Goal: Task Accomplishment & Management: Use online tool/utility

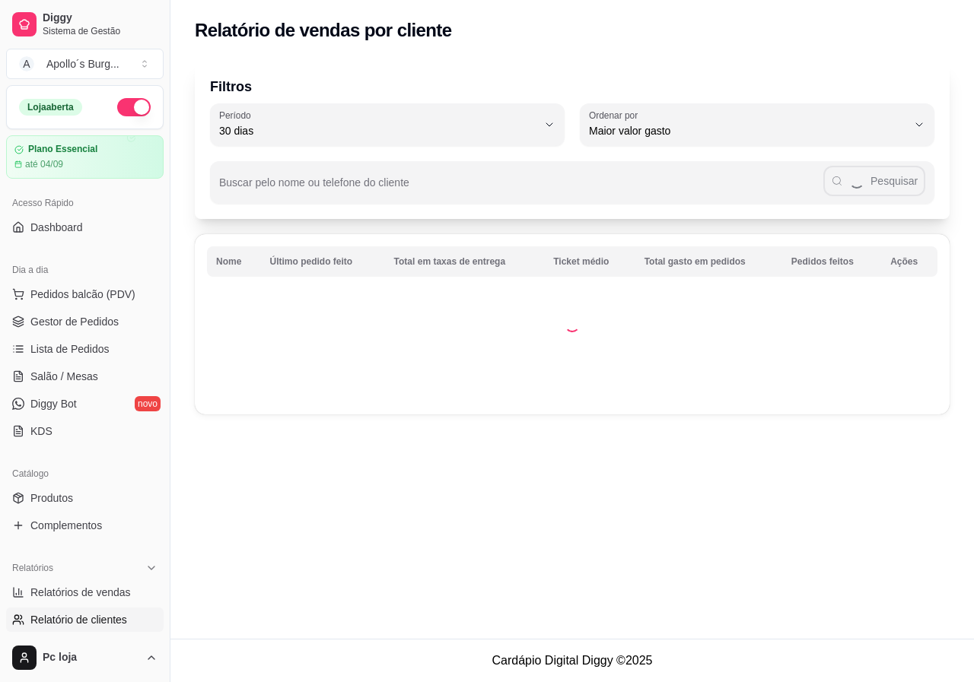
click at [110, 585] on span "Relatórios de vendas" at bounding box center [80, 592] width 100 height 15
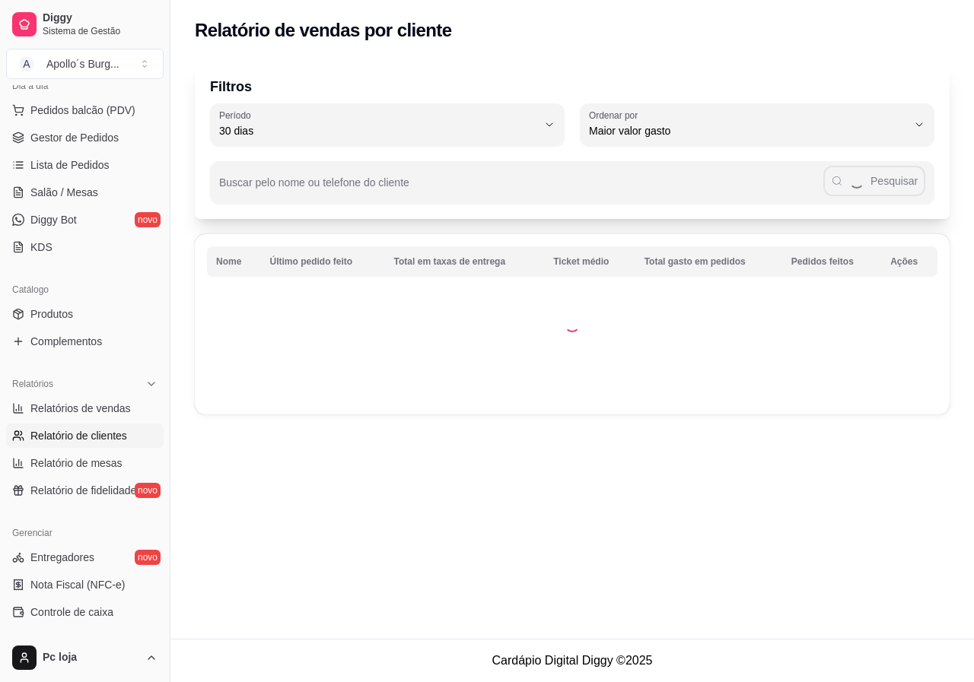
select select "ALL"
select select "0"
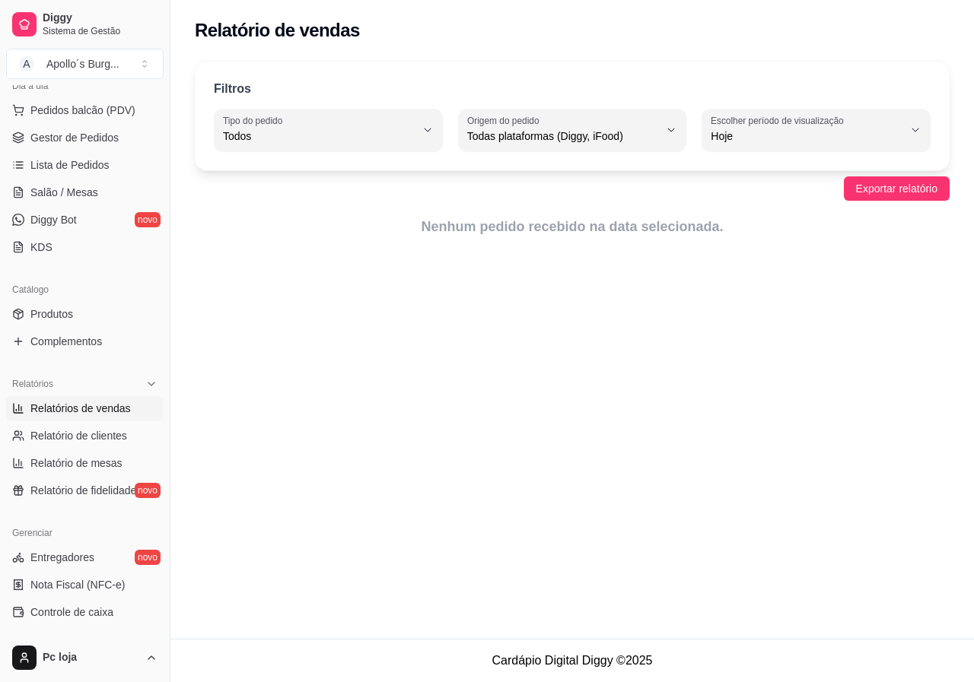
click at [66, 405] on span "Relatórios de vendas" at bounding box center [80, 408] width 100 height 15
click at [764, 132] on span "Hoje" at bounding box center [806, 136] width 192 height 15
click at [798, 167] on span "Hoje" at bounding box center [809, 172] width 182 height 14
click at [563, 274] on div "Relatório de vendas Filtros ALL Tipo do pedido Todos Entrega Retirada Mesa Cons…" at bounding box center [571, 319] width 803 height 639
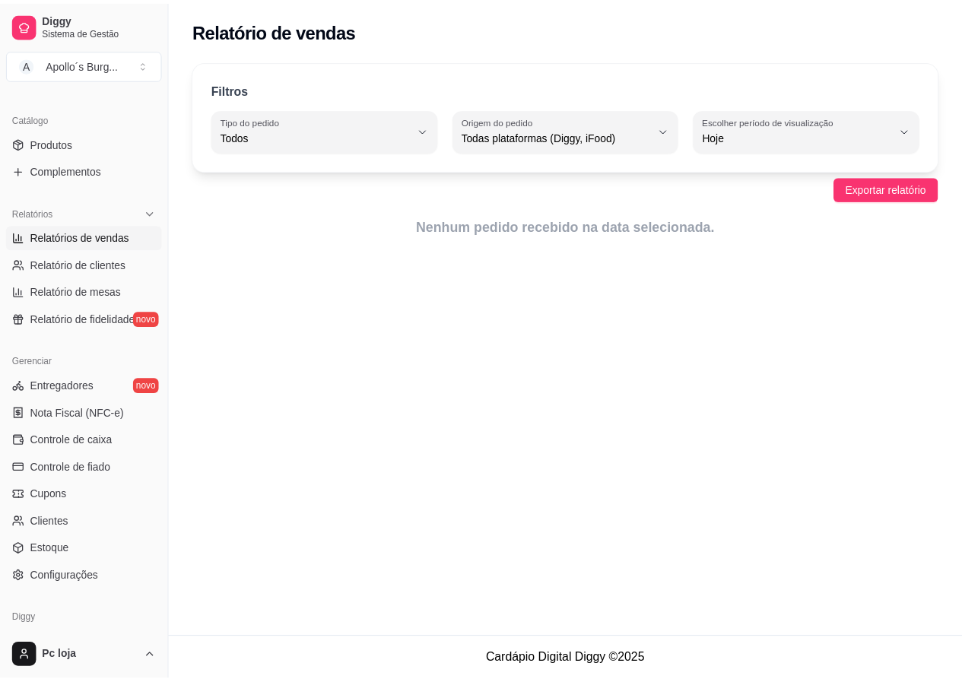
scroll to position [412, 0]
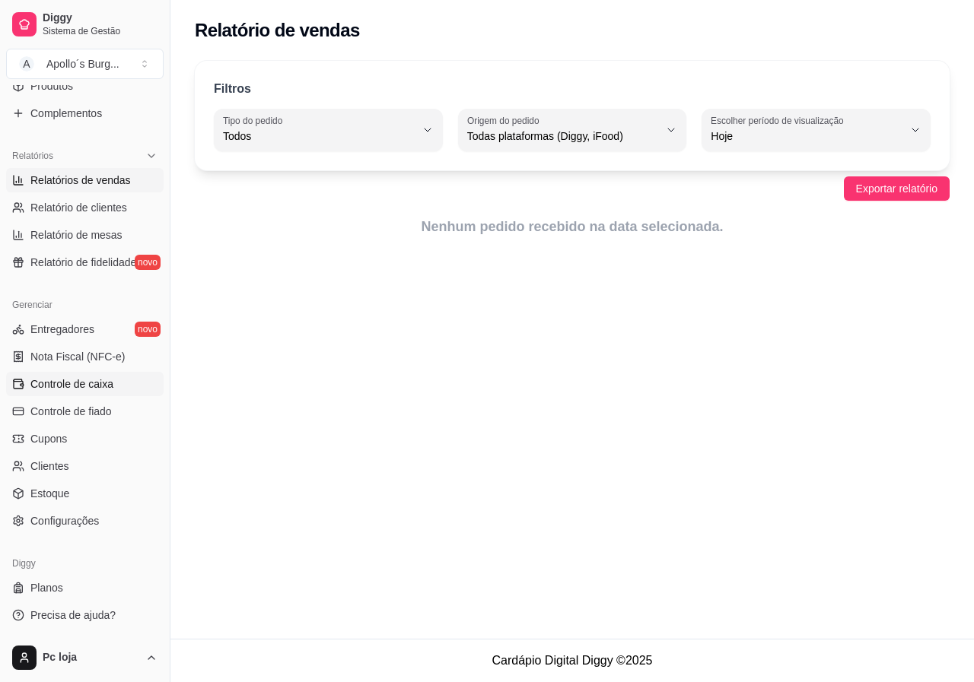
click at [90, 392] on link "Controle de caixa" at bounding box center [84, 384] width 157 height 24
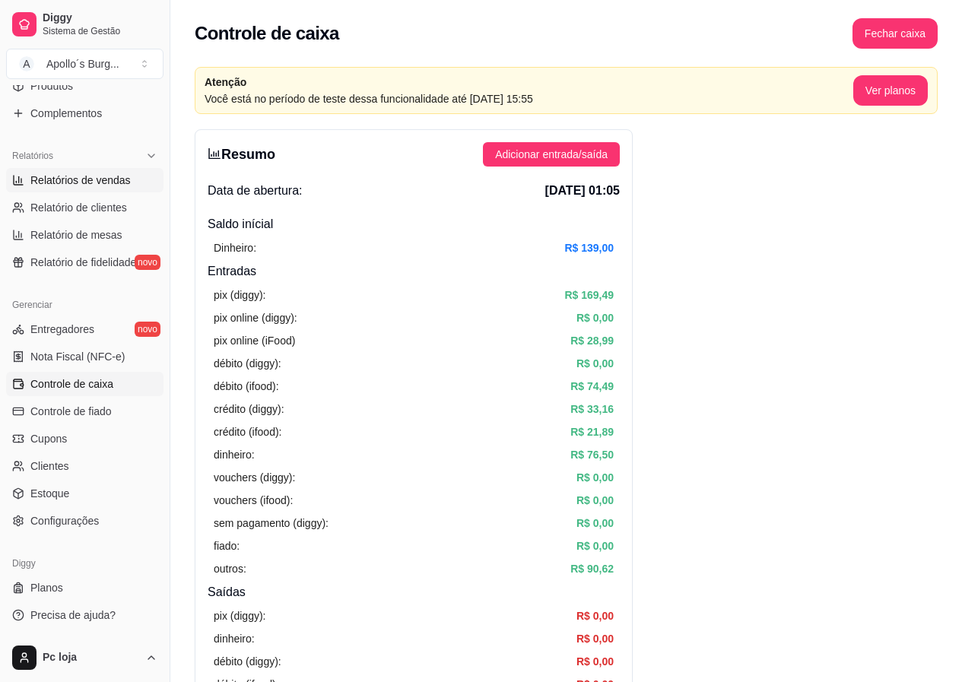
click at [93, 184] on span "Relatórios de vendas" at bounding box center [80, 180] width 100 height 15
select select "ALL"
select select "0"
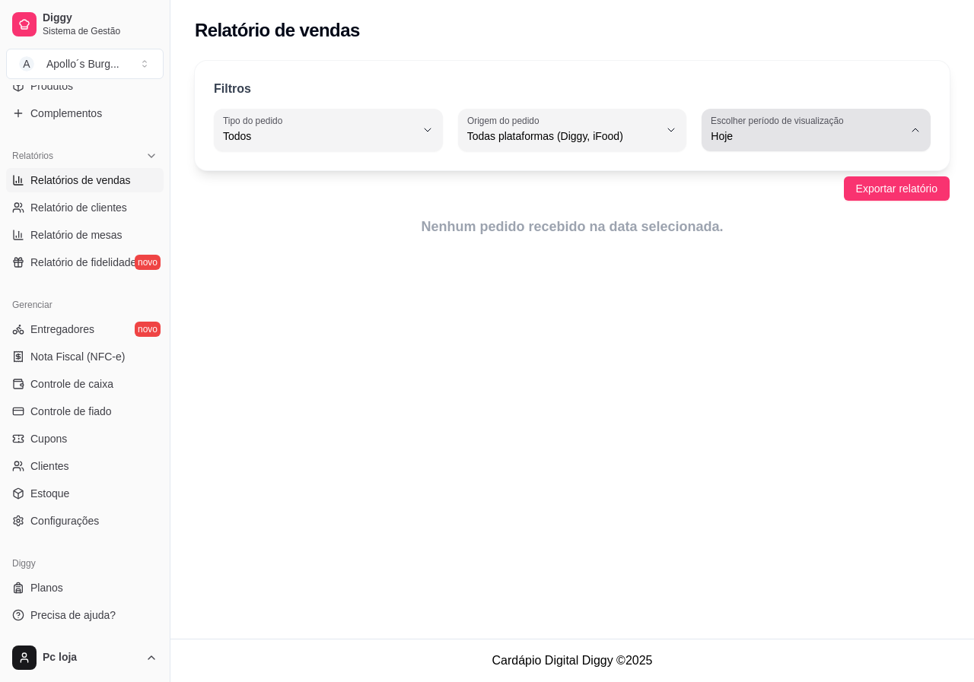
click at [754, 126] on label "Escolher período de visualização" at bounding box center [779, 120] width 138 height 13
click at [751, 172] on span "Hoje" at bounding box center [809, 172] width 182 height 14
click at [769, 142] on span "Hoje" at bounding box center [806, 136] width 192 height 15
click at [740, 189] on li "Ontem" at bounding box center [816, 198] width 208 height 24
type input "1"
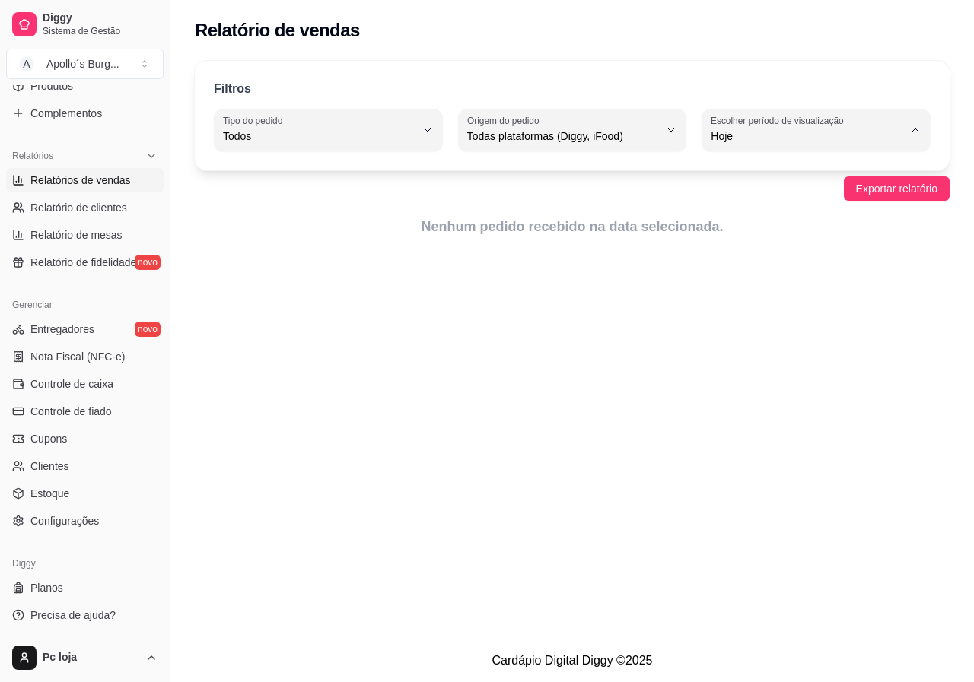
select select "1"
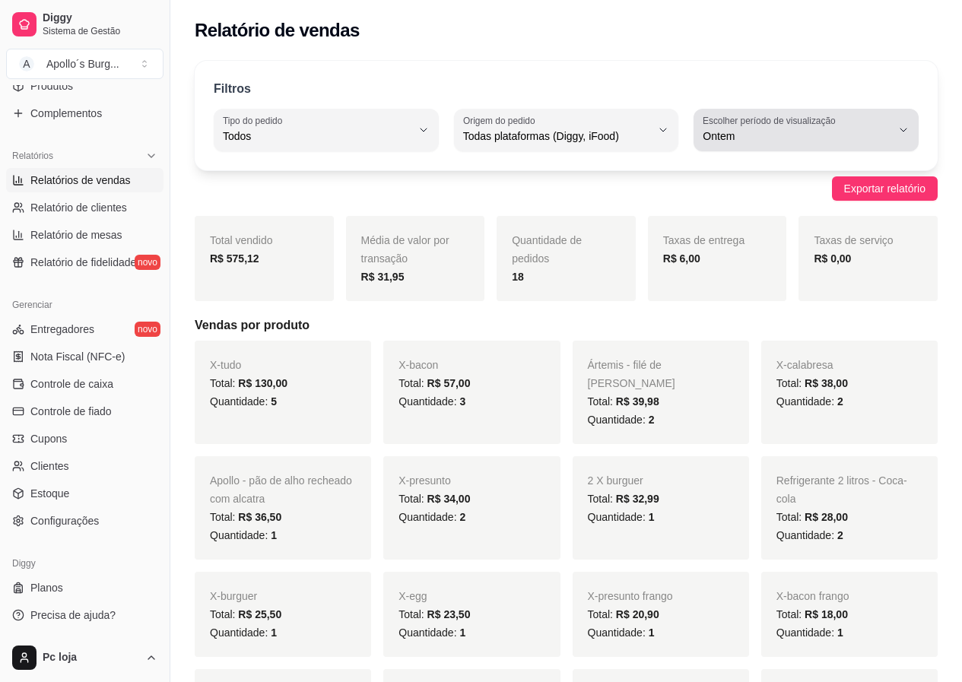
click at [758, 139] on span "Ontem" at bounding box center [797, 136] width 189 height 15
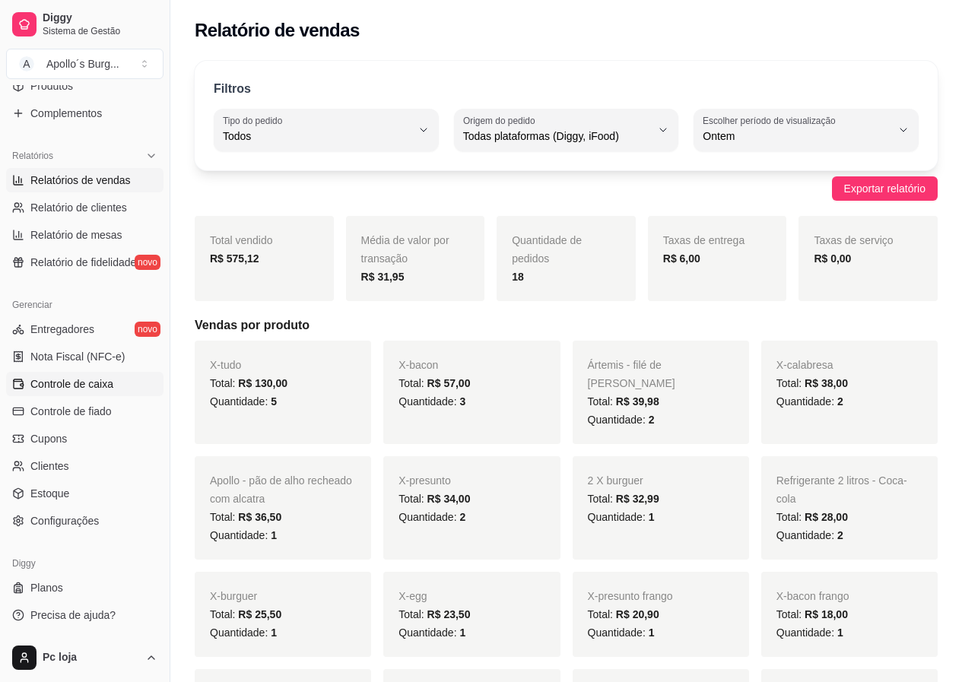
click at [81, 378] on span "Controle de caixa" at bounding box center [71, 384] width 83 height 15
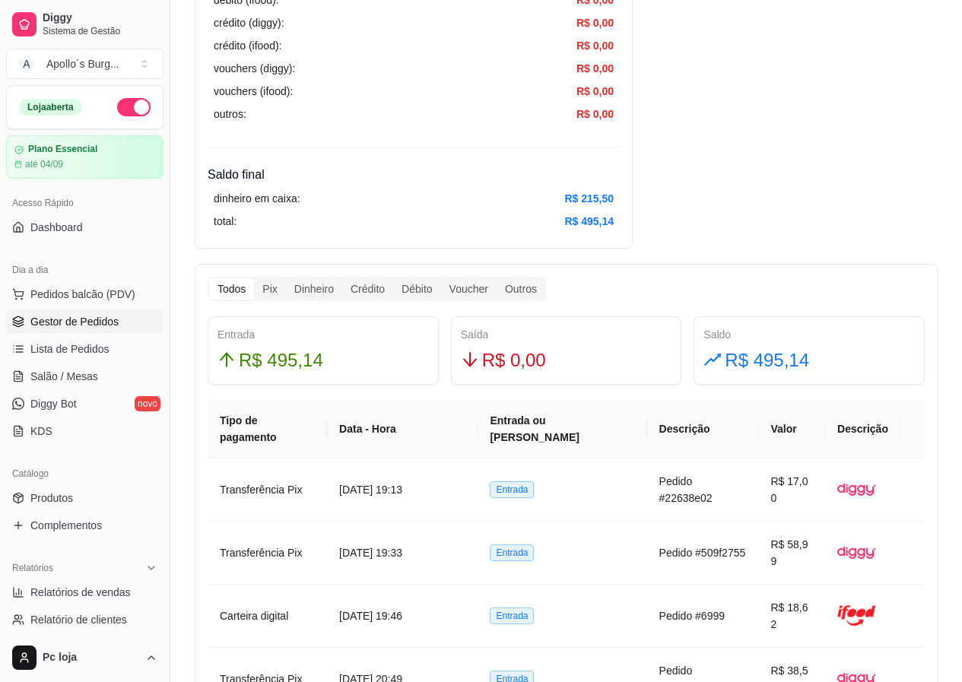
click at [87, 323] on span "Gestor de Pedidos" at bounding box center [74, 321] width 88 height 15
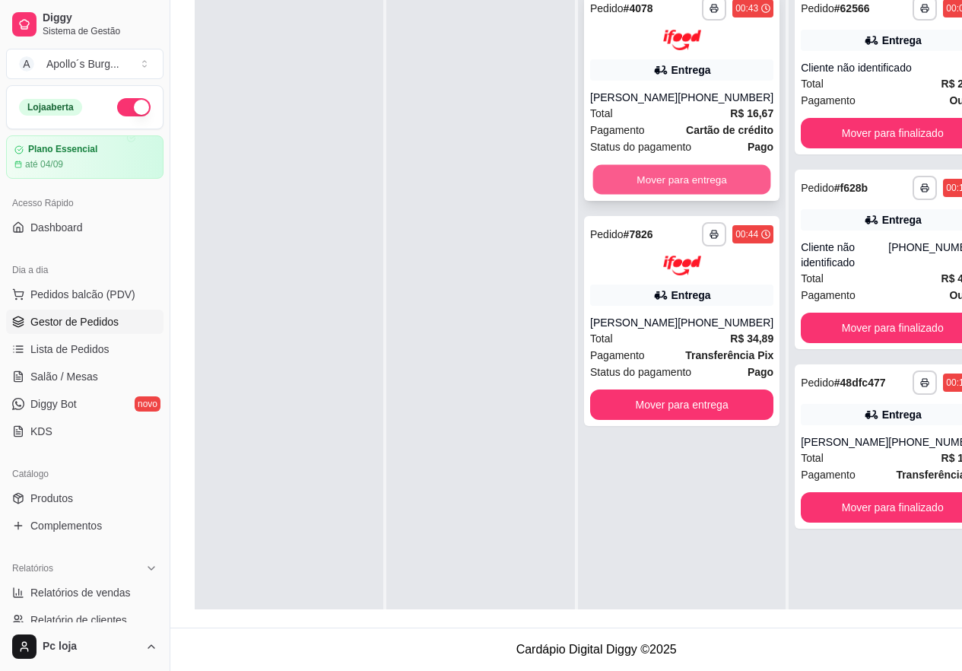
click at [697, 164] on button "Mover para entrega" at bounding box center [682, 179] width 178 height 30
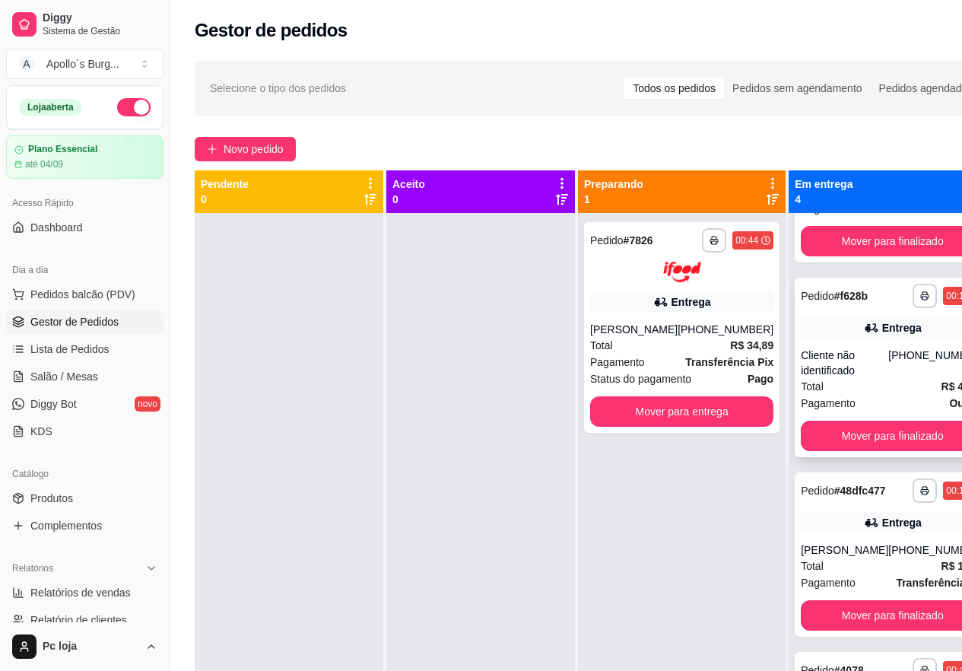
scroll to position [140, 0]
click at [644, 336] on div "[PERSON_NAME]" at bounding box center [633, 329] width 87 height 15
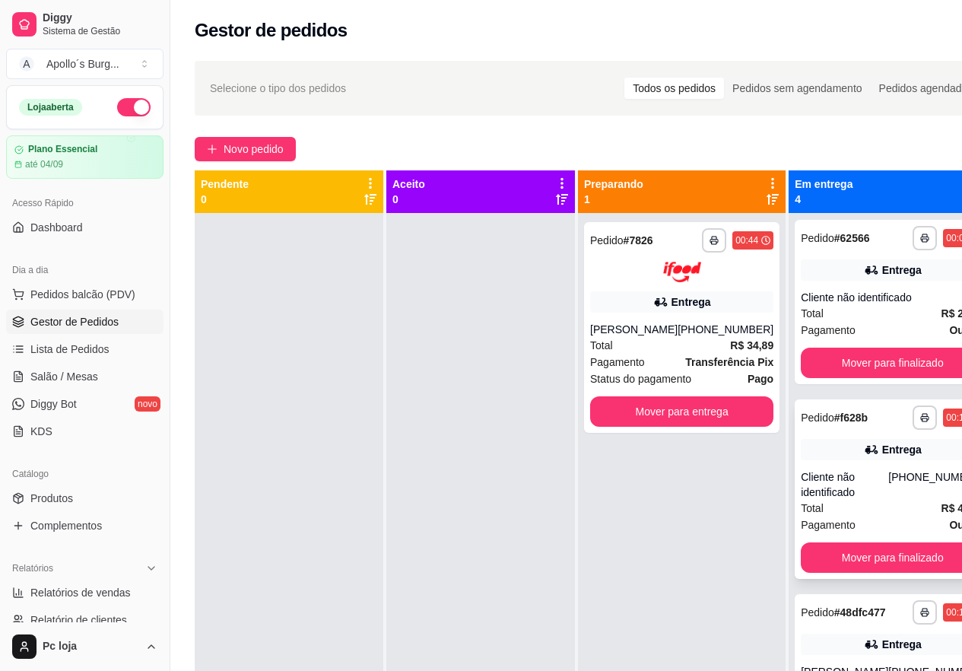
scroll to position [0, 0]
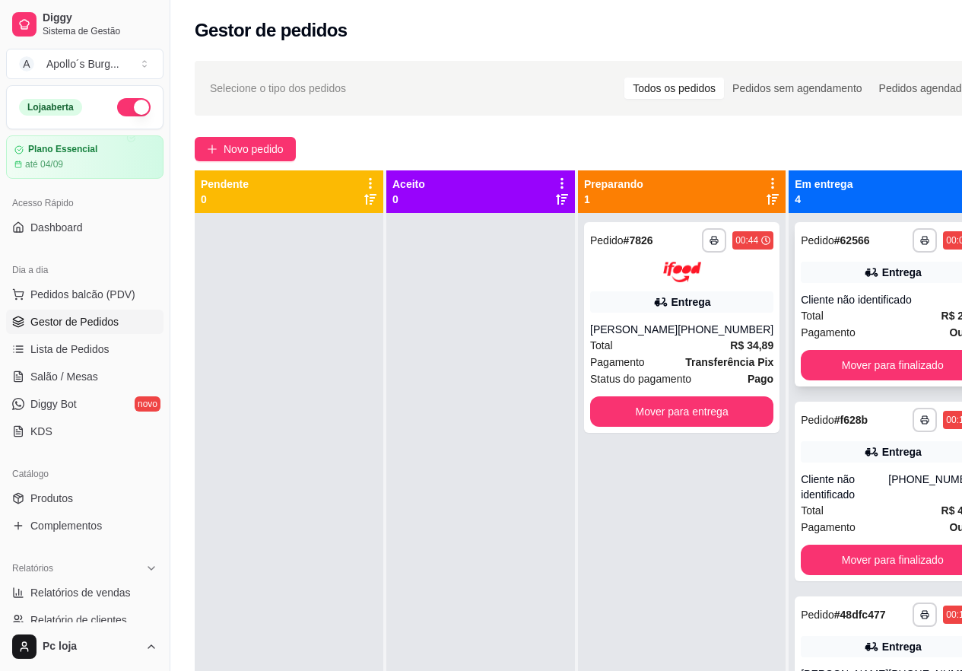
click at [867, 312] on div "Total R$ 26,00" at bounding box center [892, 315] width 183 height 17
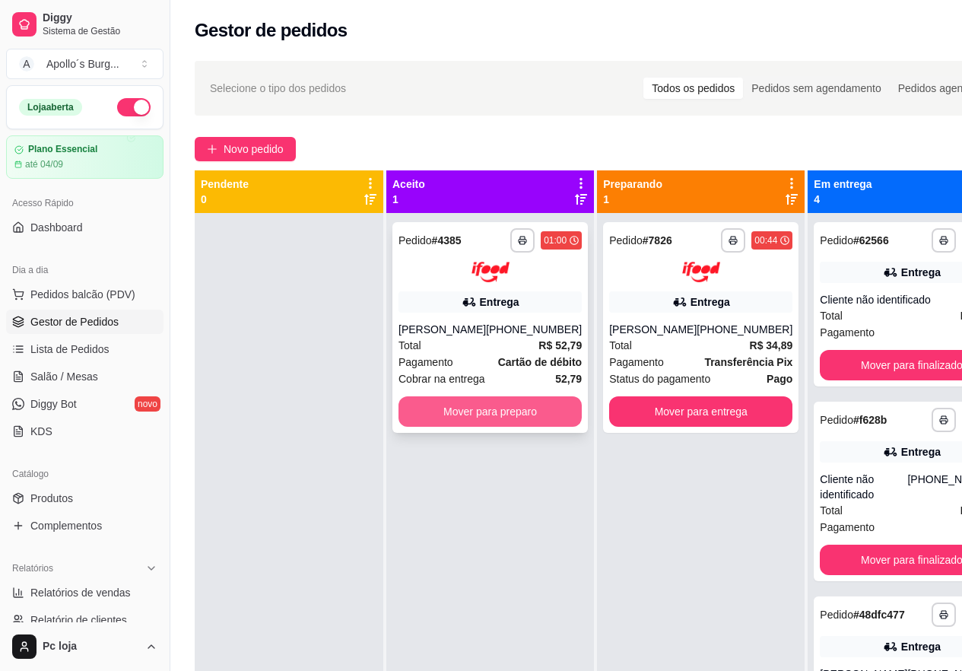
click at [494, 415] on button "Mover para preparo" at bounding box center [490, 411] width 183 height 30
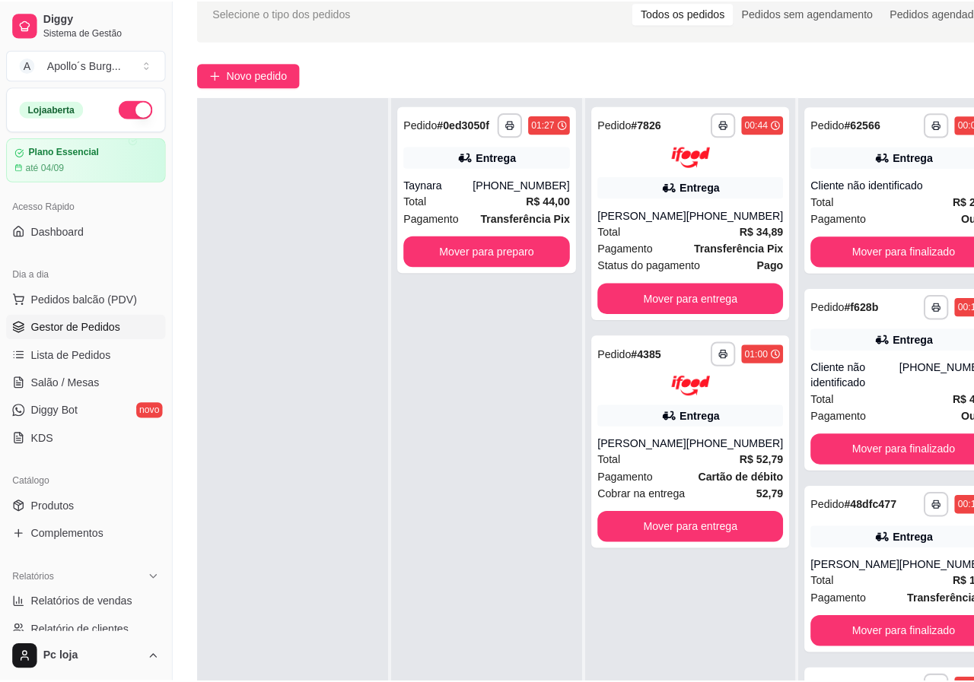
scroll to position [76, 0]
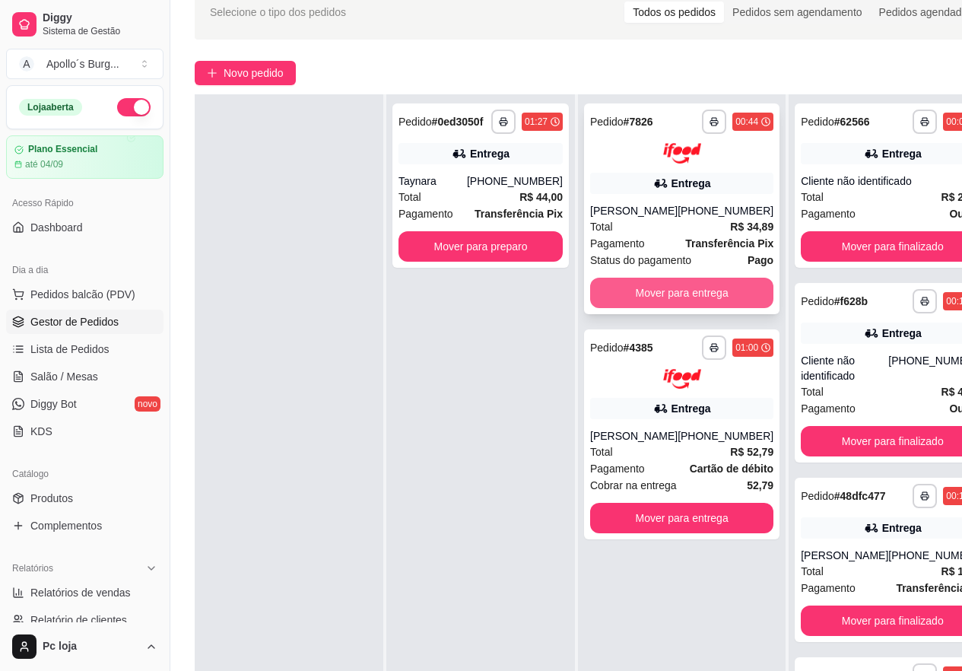
click at [726, 303] on button "Mover para entrega" at bounding box center [681, 293] width 183 height 30
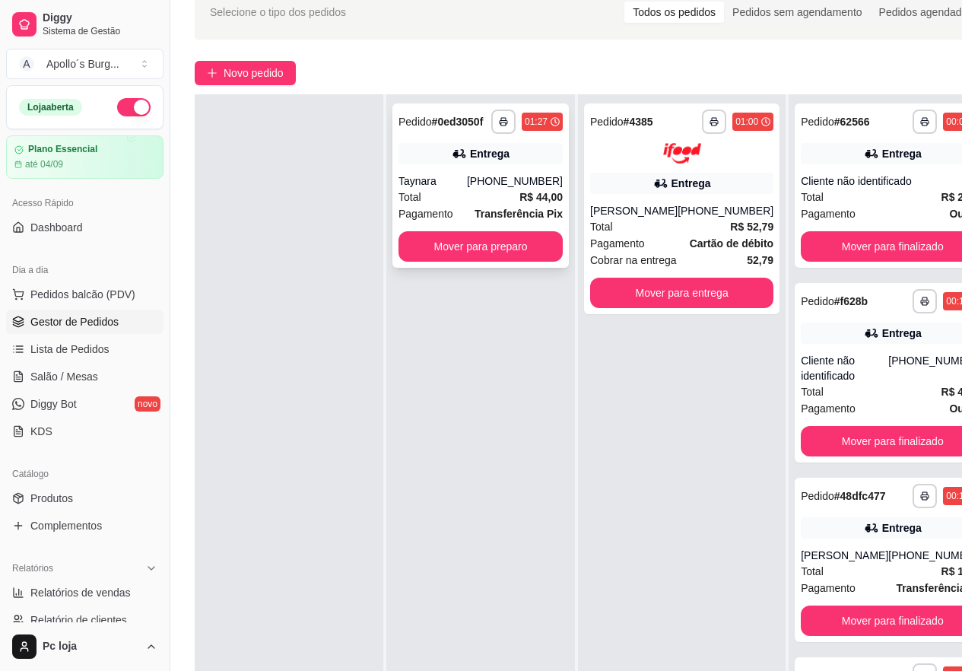
click at [479, 149] on div "Entrega" at bounding box center [490, 153] width 40 height 15
click at [689, 184] on div "Entrega" at bounding box center [692, 183] width 40 height 15
click at [693, 210] on div "[PHONE_NUMBER]" at bounding box center [726, 210] width 96 height 15
click at [532, 248] on button "Mover para preparo" at bounding box center [481, 247] width 160 height 30
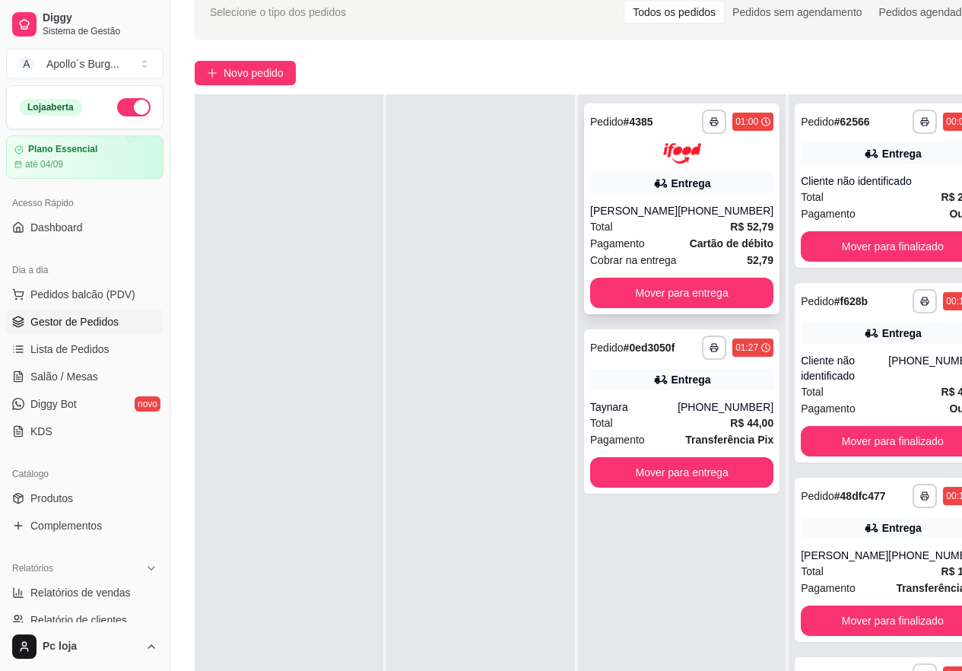
click at [664, 237] on div "Pagamento Cartão de débito" at bounding box center [681, 243] width 183 height 17
click at [674, 358] on div "**********" at bounding box center [681, 347] width 183 height 24
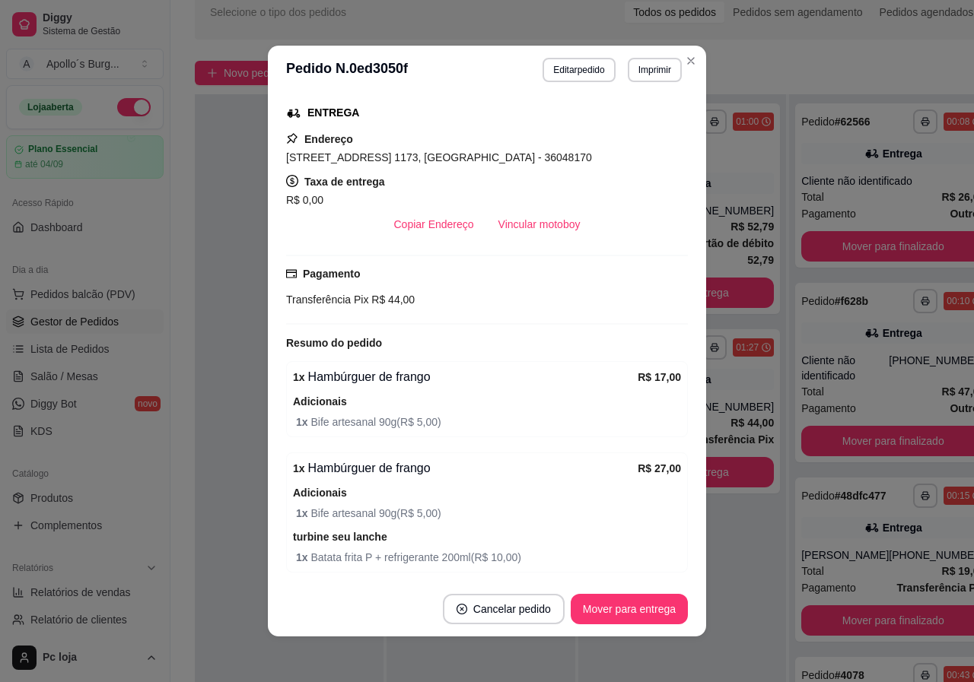
scroll to position [370, 0]
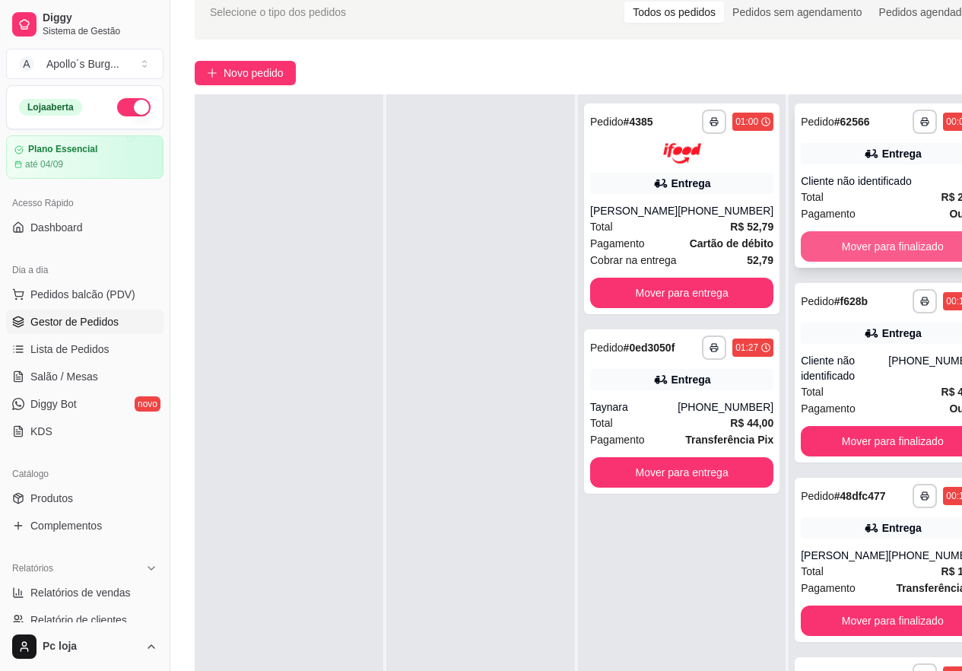
click at [856, 244] on button "Mover para finalizado" at bounding box center [892, 246] width 183 height 30
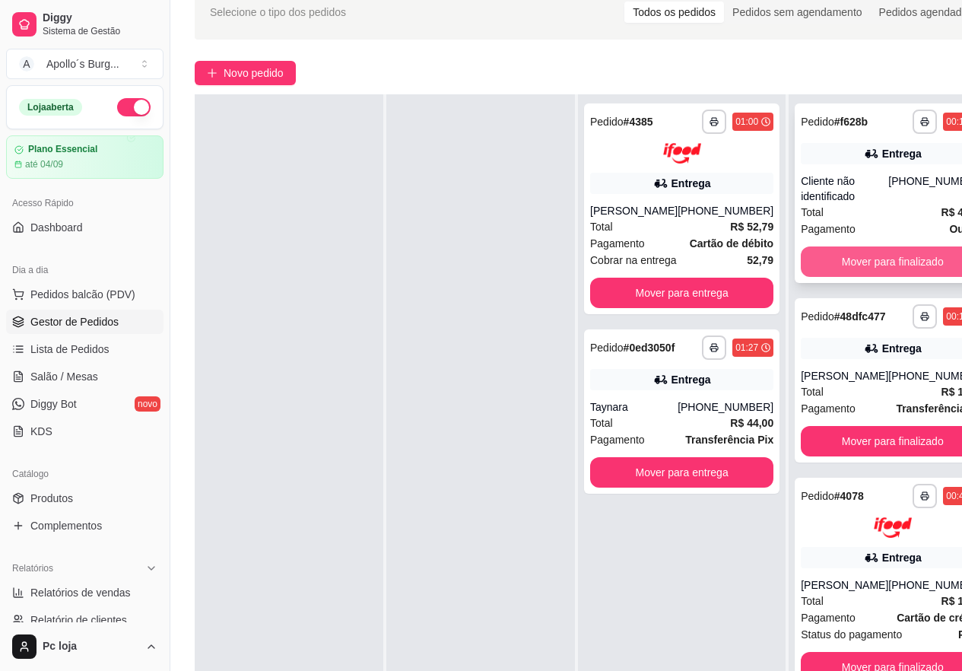
click at [878, 263] on button "Mover para finalizado" at bounding box center [892, 261] width 183 height 30
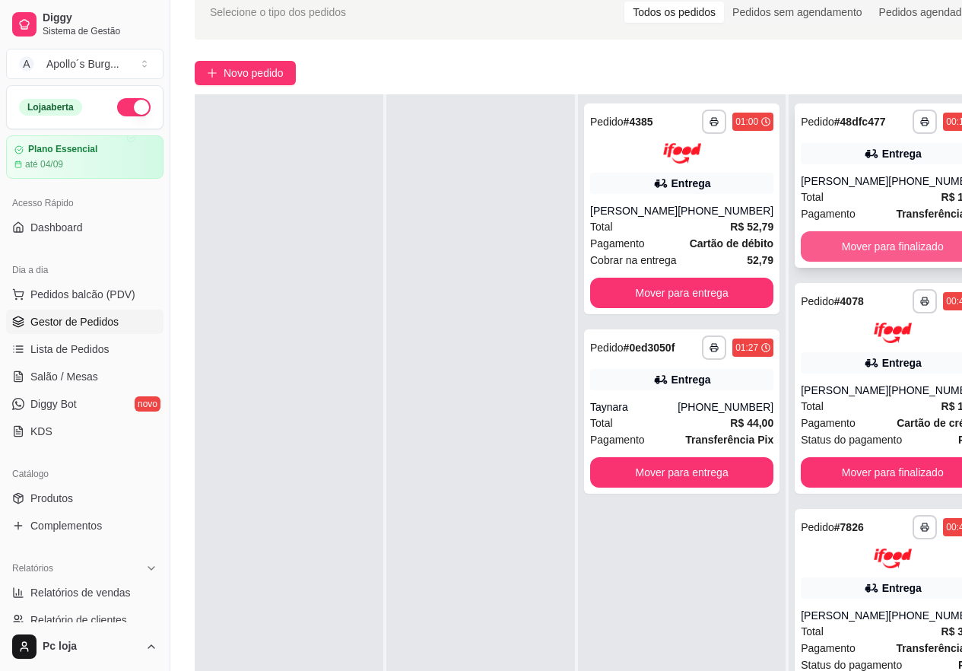
click at [877, 260] on button "Mover para finalizado" at bounding box center [892, 246] width 183 height 30
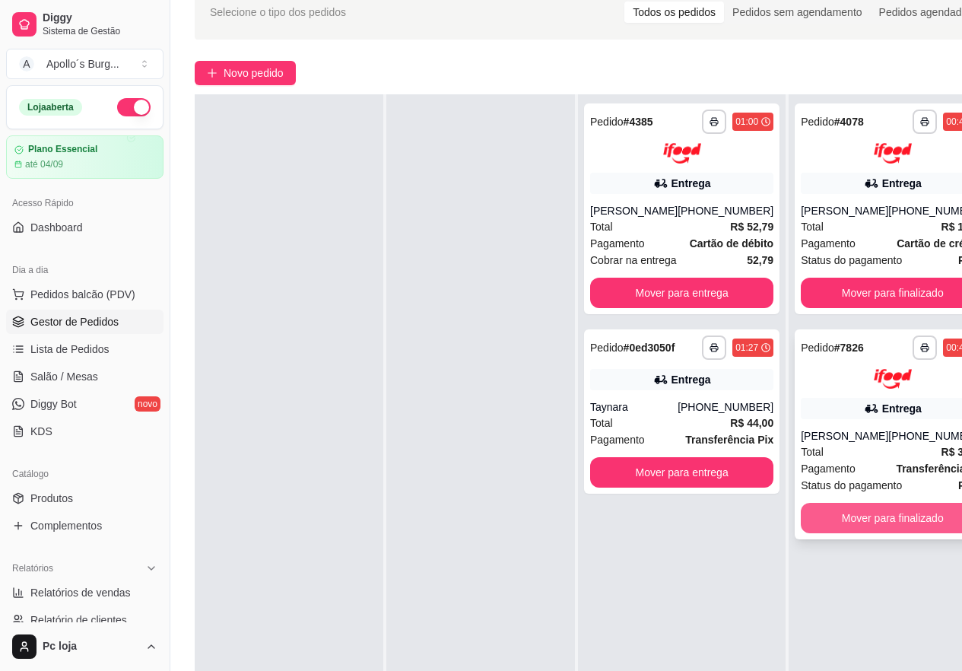
click at [896, 513] on button "Mover para finalizado" at bounding box center [892, 518] width 183 height 30
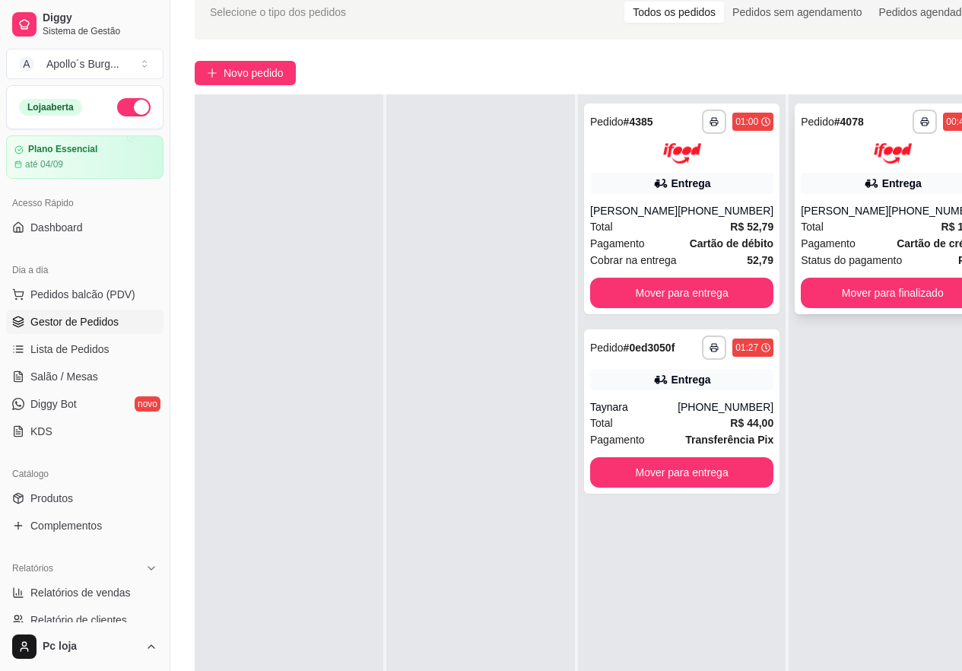
click at [869, 198] on div "**********" at bounding box center [892, 208] width 195 height 211
click at [662, 201] on div "**********" at bounding box center [681, 208] width 195 height 211
click at [690, 245] on strong "Cartão de débito" at bounding box center [732, 243] width 84 height 12
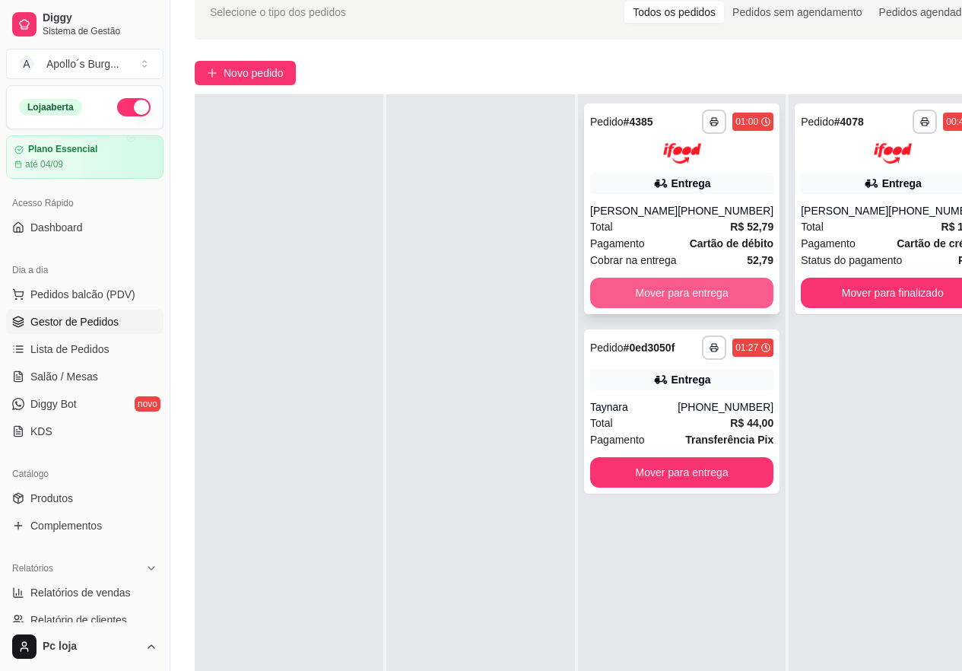
click at [651, 286] on button "Mover para entrega" at bounding box center [681, 293] width 183 height 30
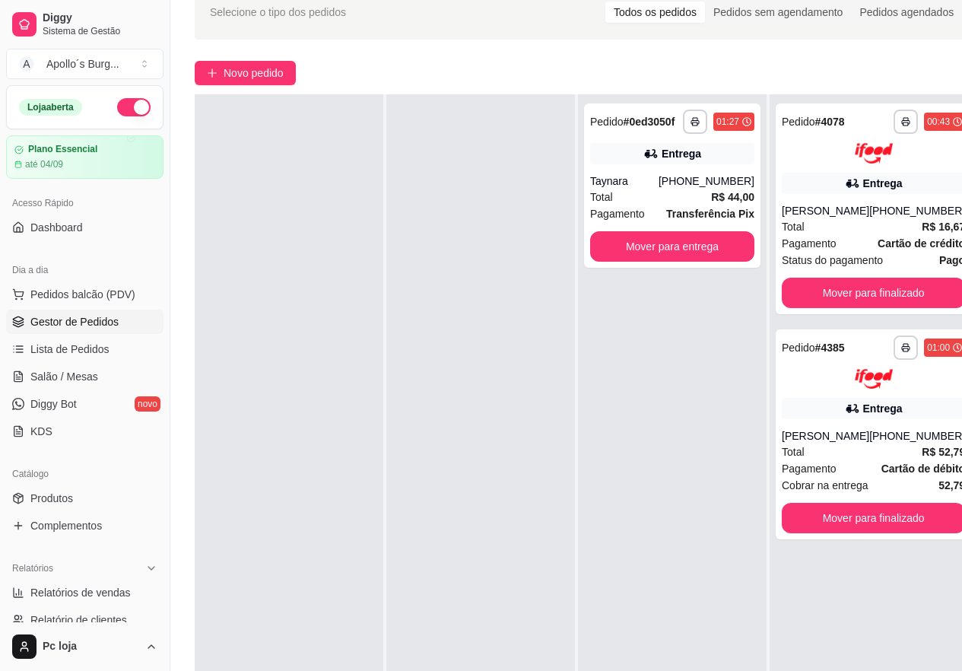
click at [421, 43] on div "**********" at bounding box center [586, 380] width 833 height 808
click at [236, 75] on span "Novo pedido" at bounding box center [254, 73] width 60 height 17
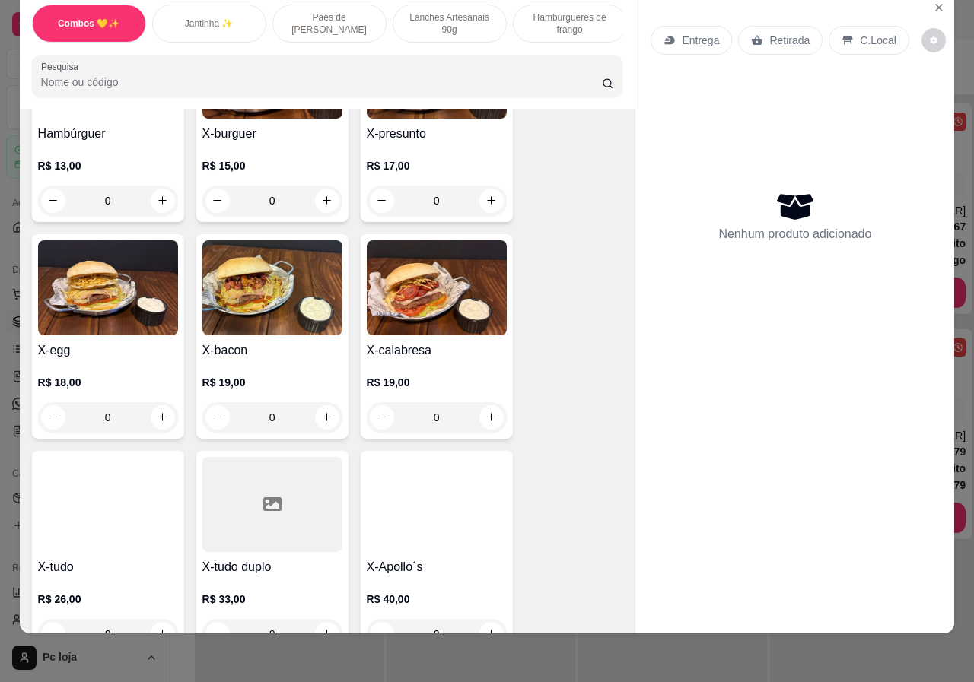
scroll to position [1521, 0]
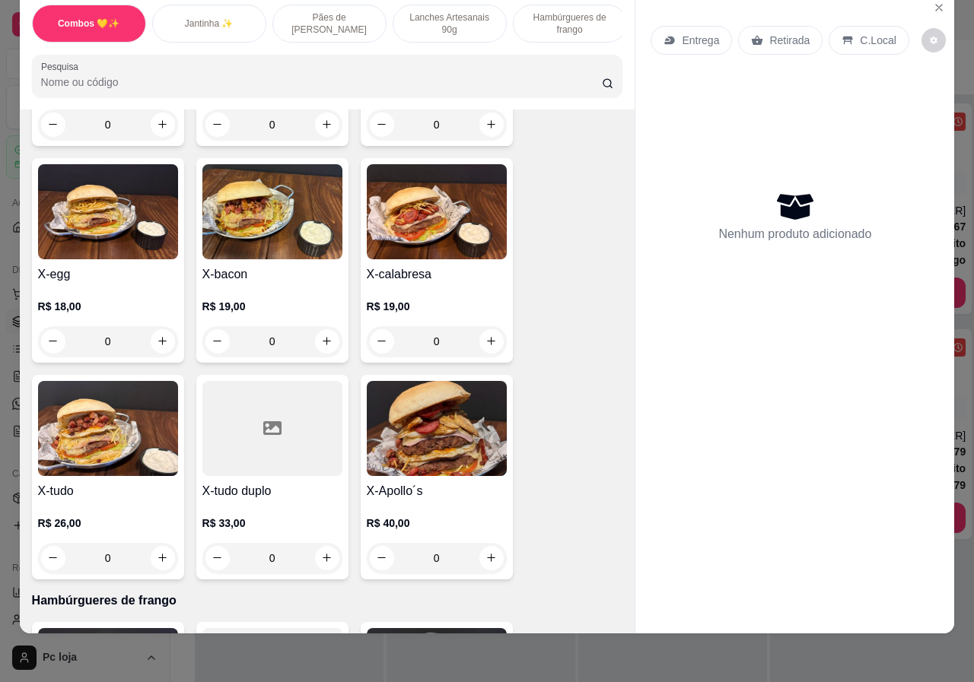
click at [100, 482] on h4 "X-tudo" at bounding box center [108, 491] width 140 height 18
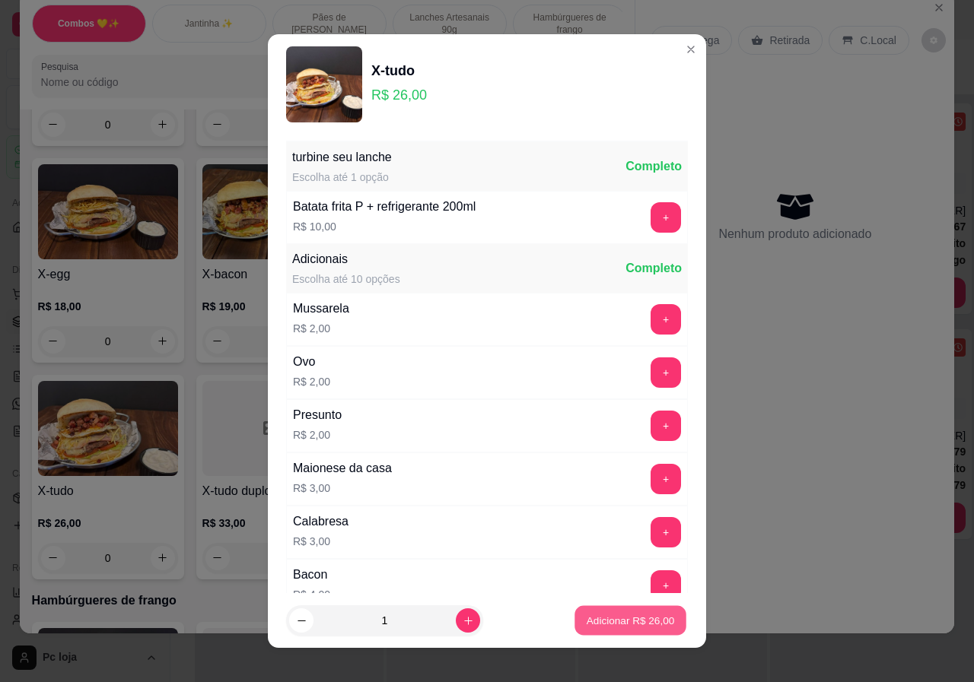
click at [586, 626] on p "Adicionar R$ 26,00" at bounding box center [630, 620] width 88 height 14
type input "1"
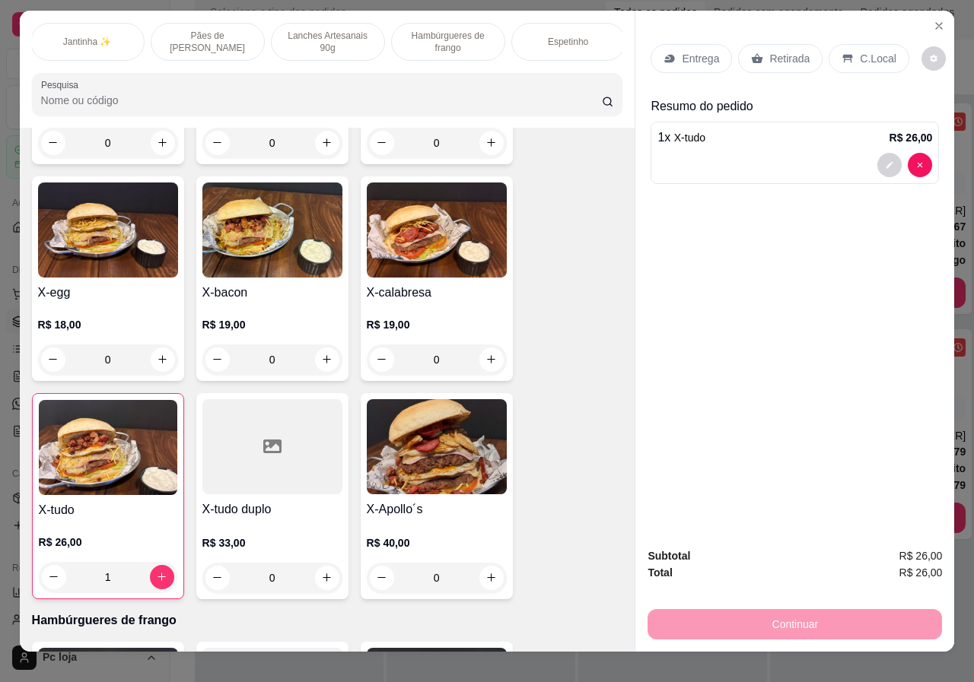
scroll to position [0, 0]
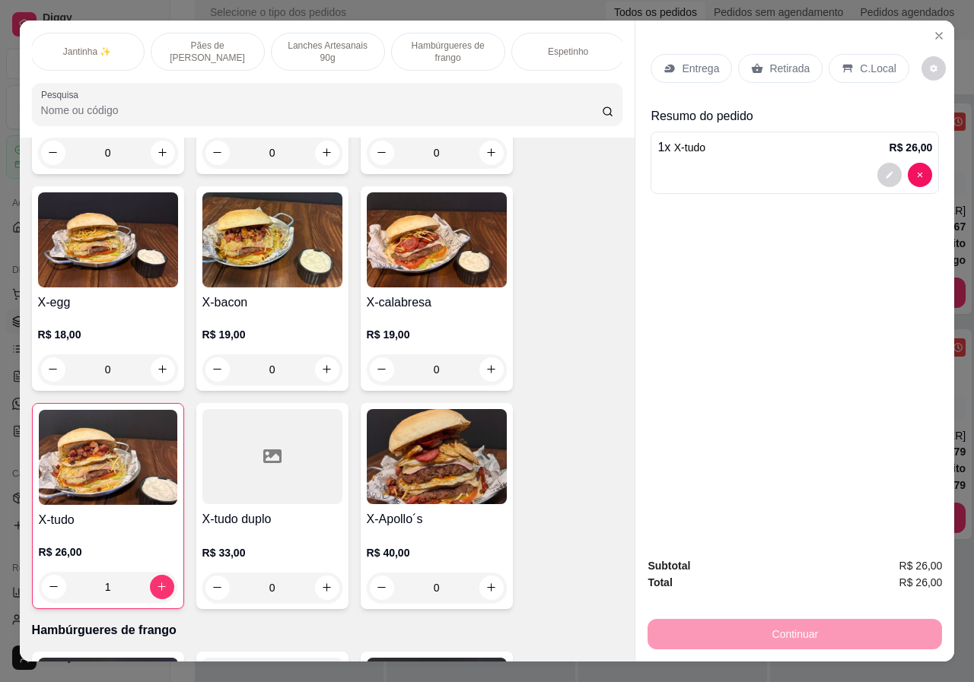
click at [859, 68] on p "C.Local" at bounding box center [877, 68] width 36 height 15
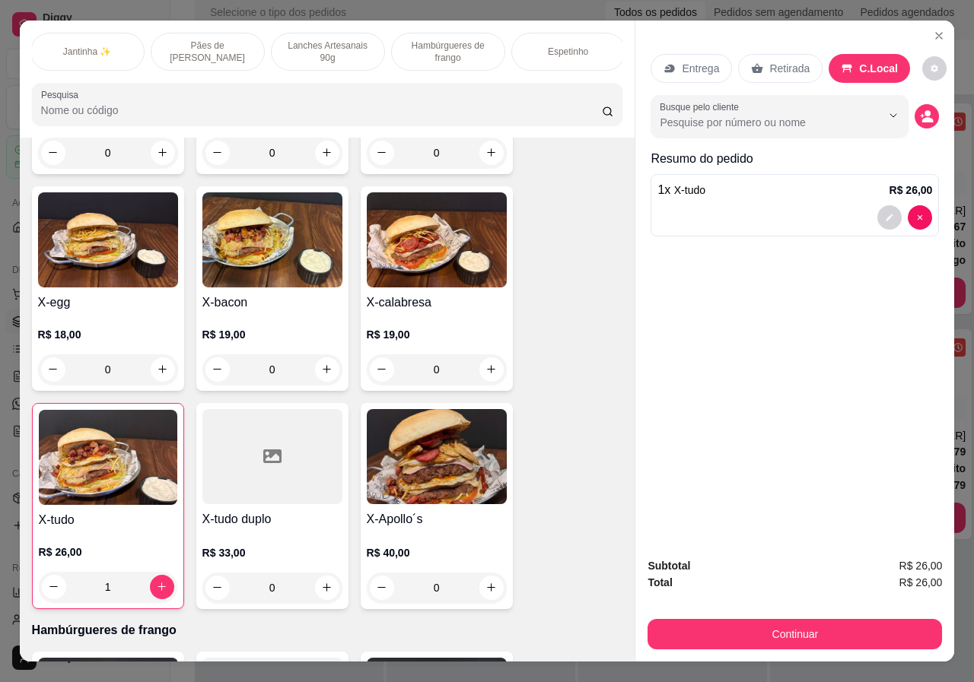
click at [253, 294] on h4 "X-bacon" at bounding box center [272, 303] width 140 height 18
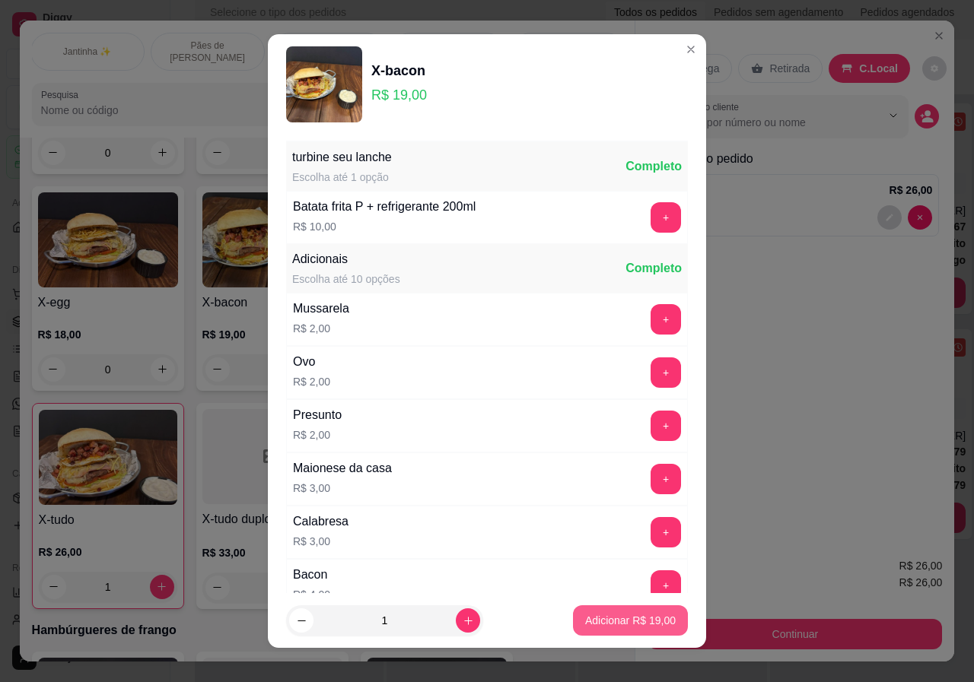
click at [647, 624] on p "Adicionar R$ 19,00" at bounding box center [630, 620] width 91 height 15
type input "1"
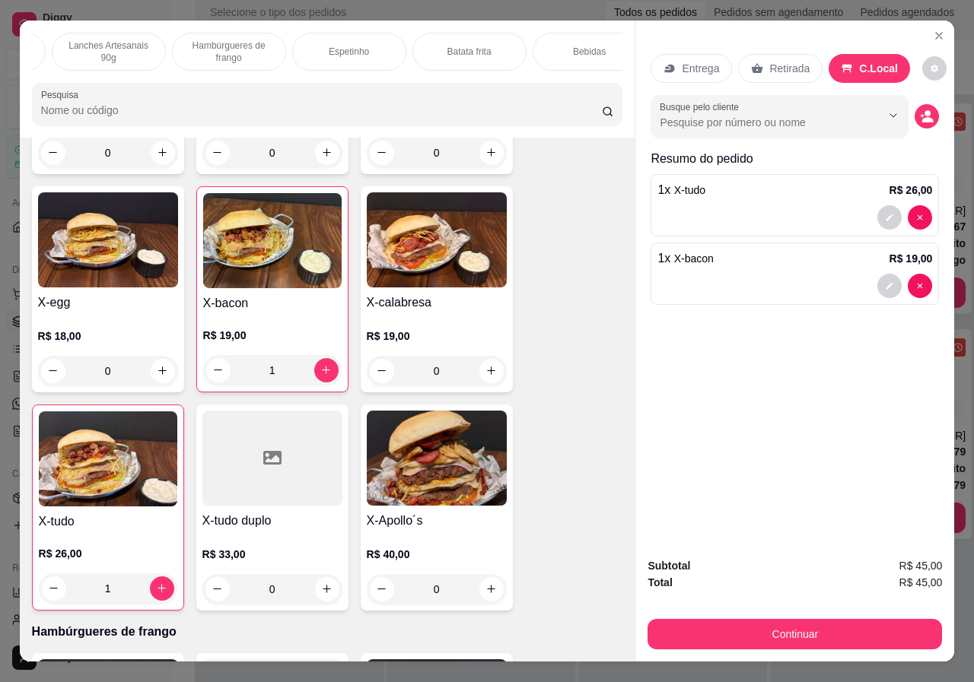
scroll to position [0, 364]
click at [586, 47] on div "Bebidas" at bounding box center [566, 52] width 114 height 38
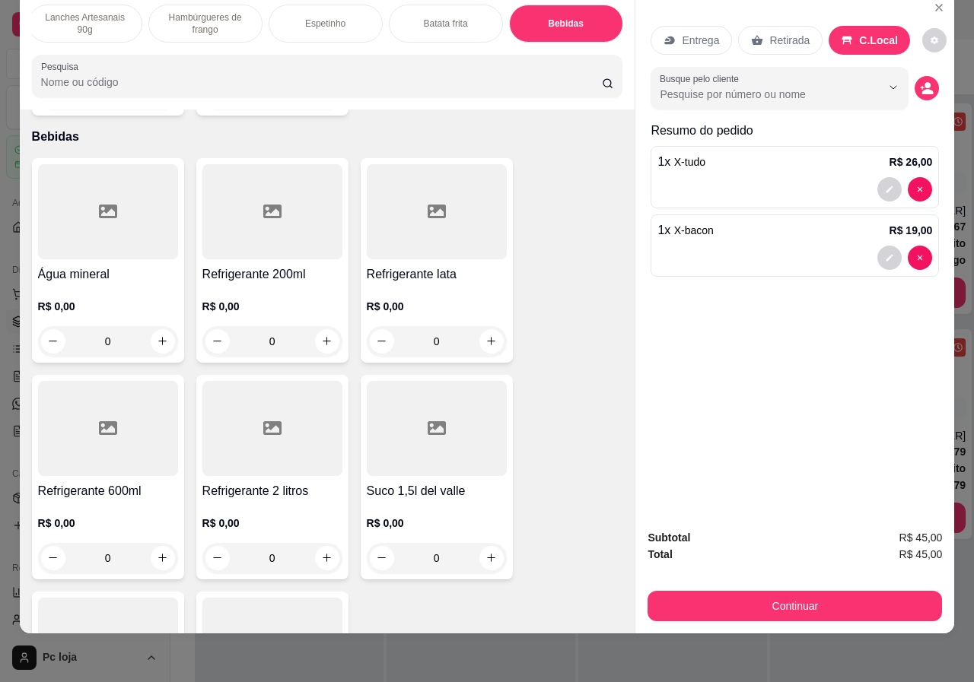
click at [130, 516] on p "R$ 0,00" at bounding box center [108, 523] width 140 height 15
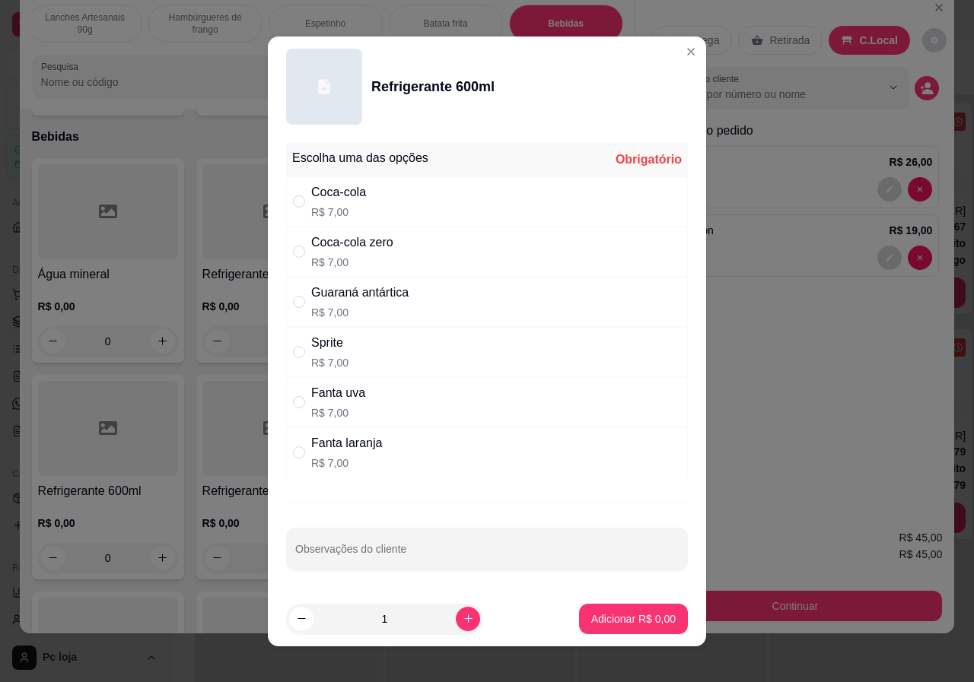
click at [360, 295] on div "Guaraná antártica" at bounding box center [359, 293] width 97 height 18
radio input "true"
click at [591, 625] on p "Adicionar R$ 7,00" at bounding box center [633, 619] width 84 height 15
type input "1"
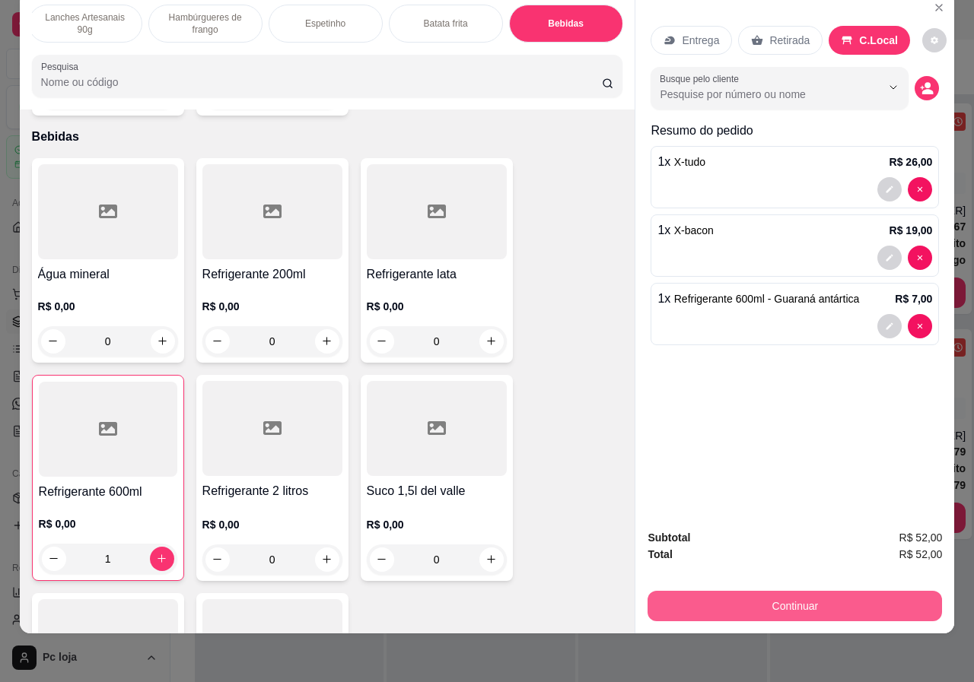
click at [860, 595] on button "Continuar" at bounding box center [794, 606] width 294 height 30
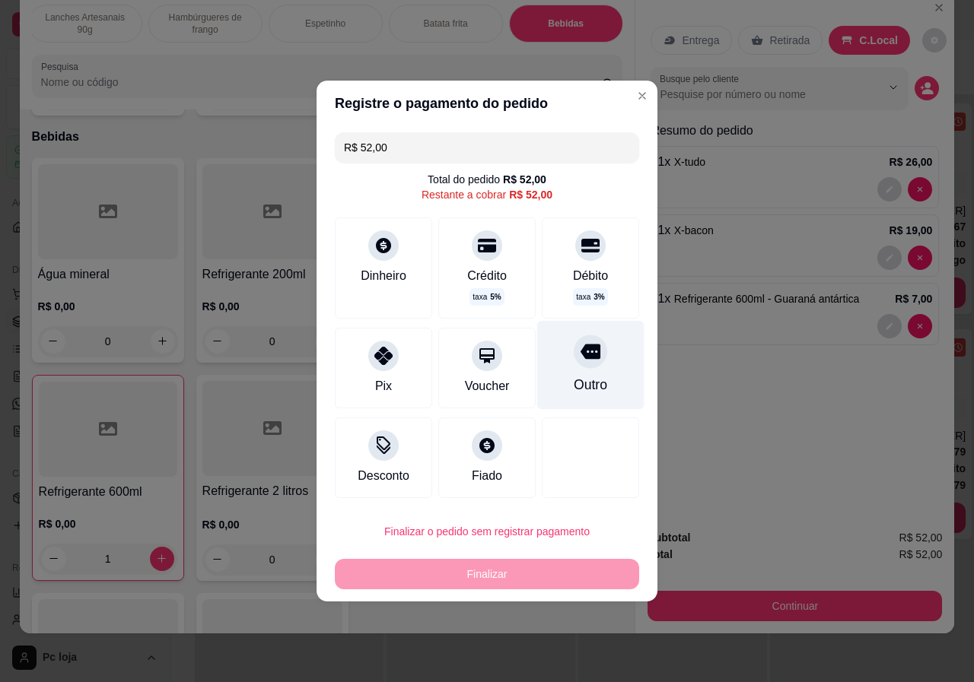
click at [561, 353] on div "Outro" at bounding box center [590, 365] width 107 height 89
type input "R$ 0,00"
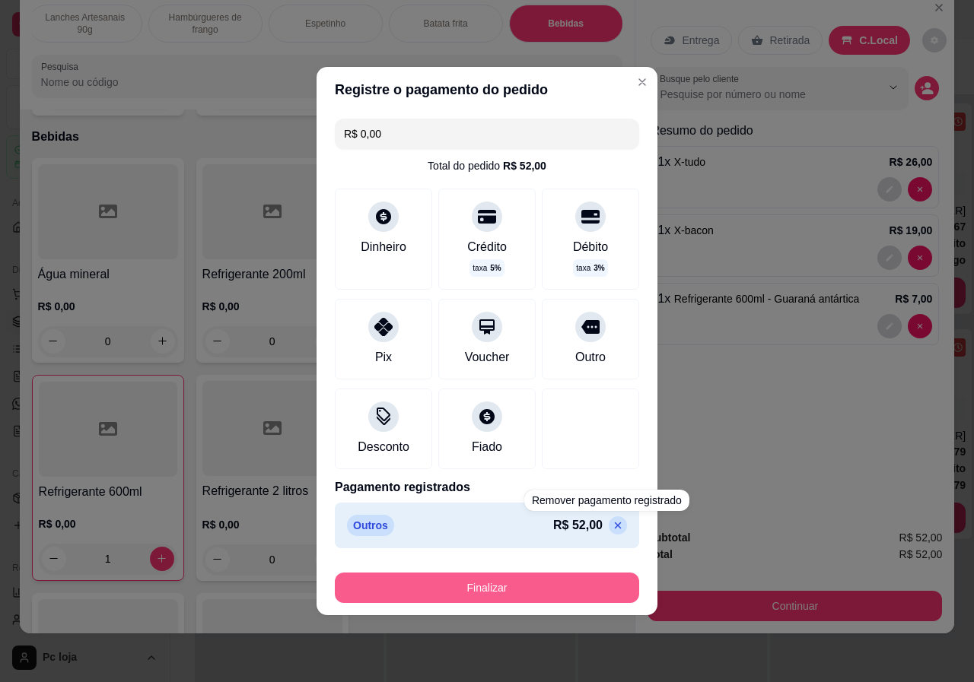
click at [581, 596] on button "Finalizar" at bounding box center [487, 588] width 304 height 30
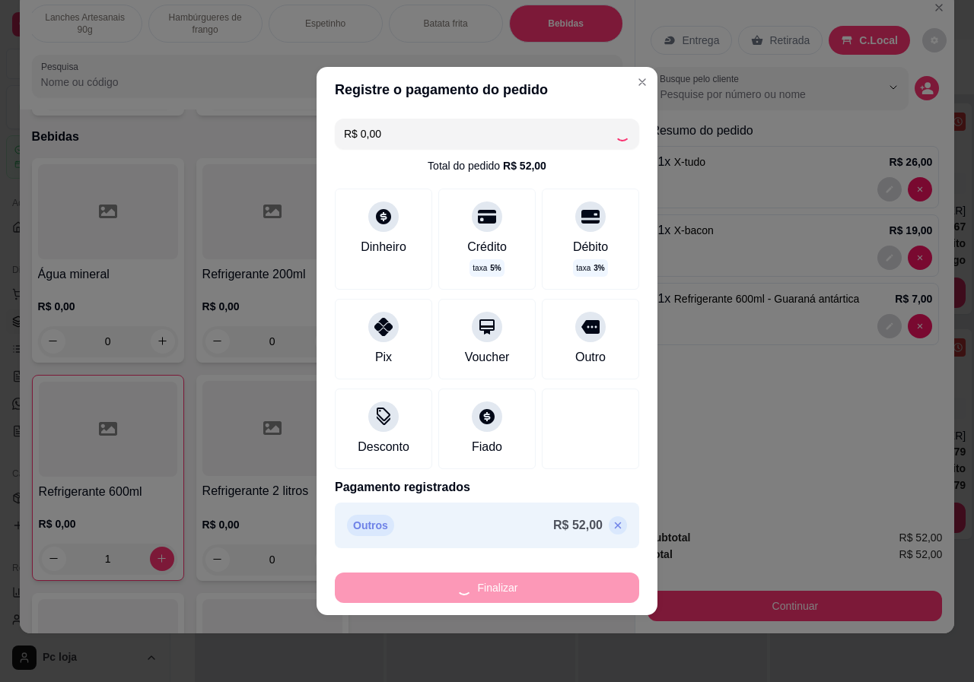
type input "0"
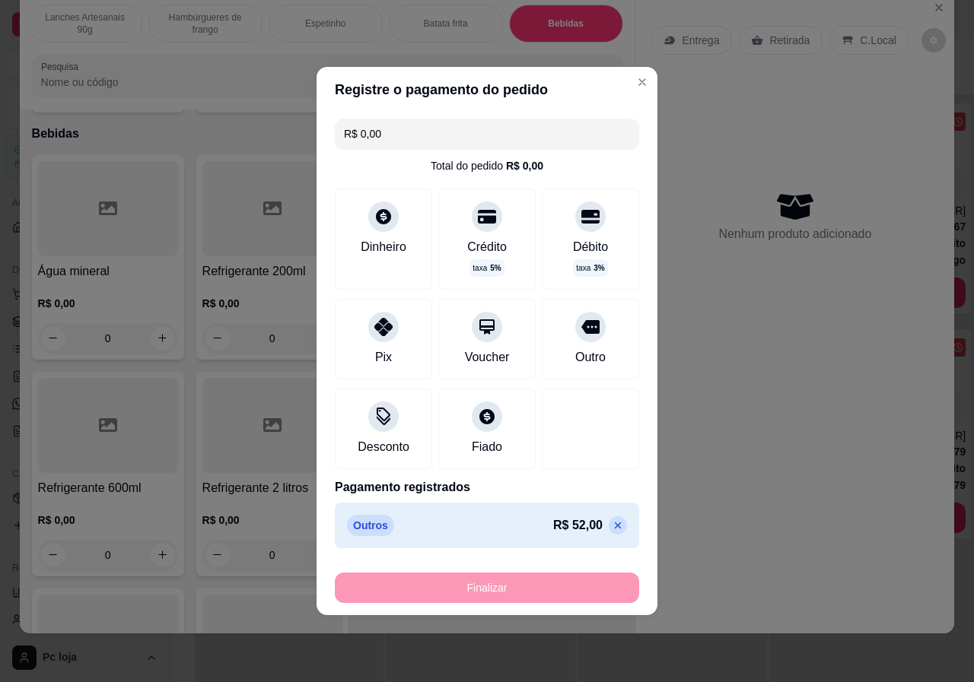
type input "-R$ 52,00"
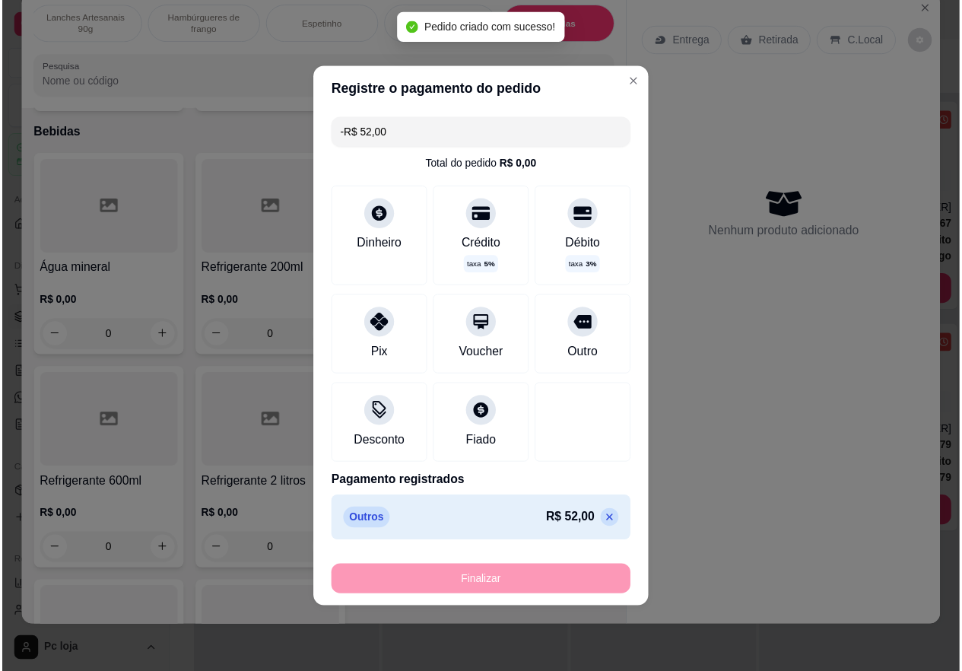
scroll to position [3179, 0]
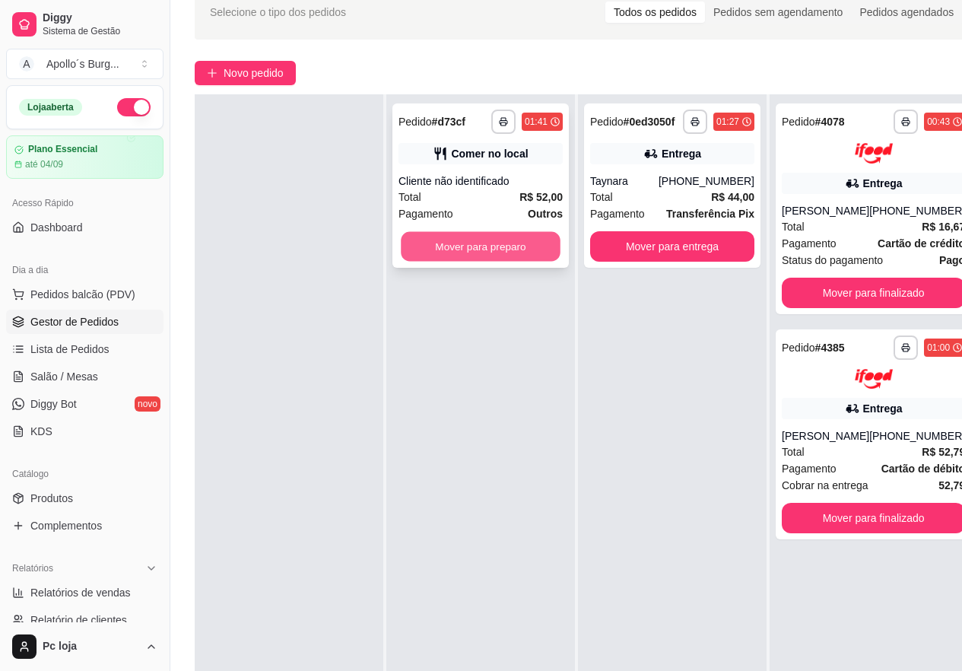
click at [477, 249] on button "Mover para preparo" at bounding box center [481, 247] width 160 height 30
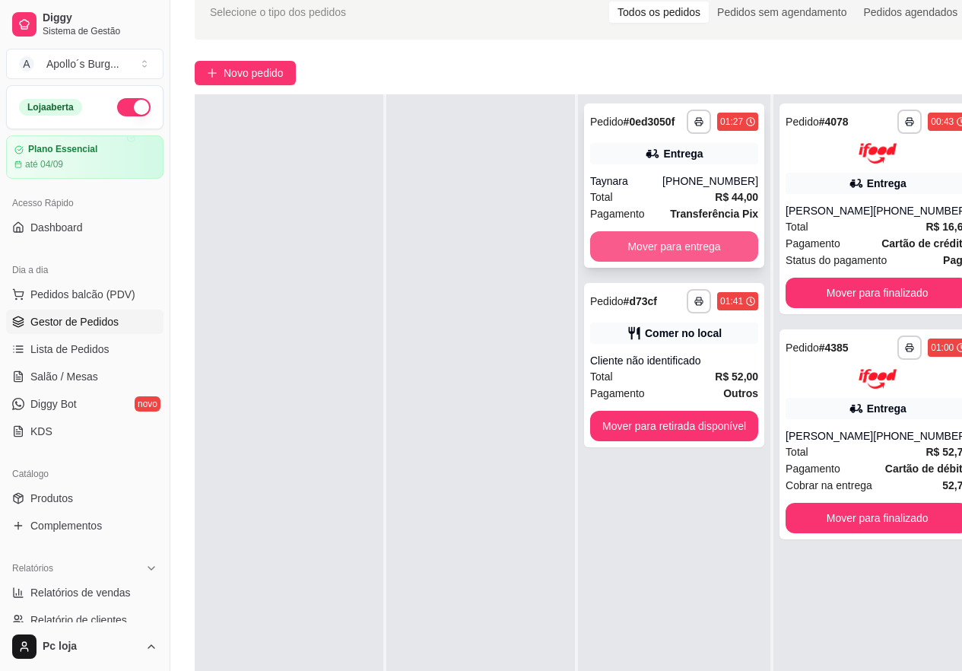
click at [638, 239] on button "Mover para entrega" at bounding box center [674, 246] width 168 height 30
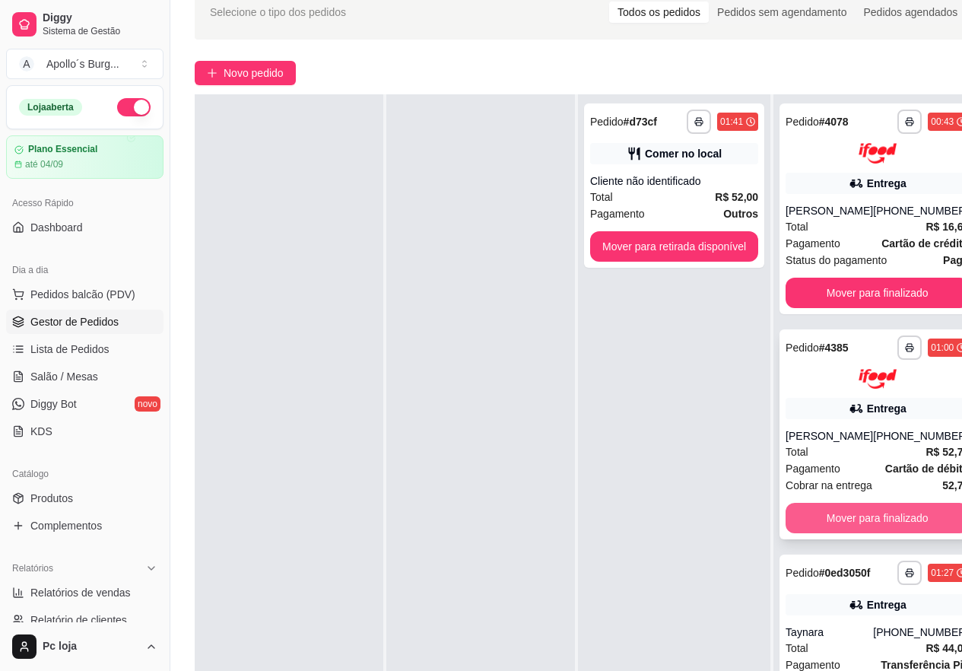
click at [868, 516] on button "Mover para finalizado" at bounding box center [877, 518] width 183 height 30
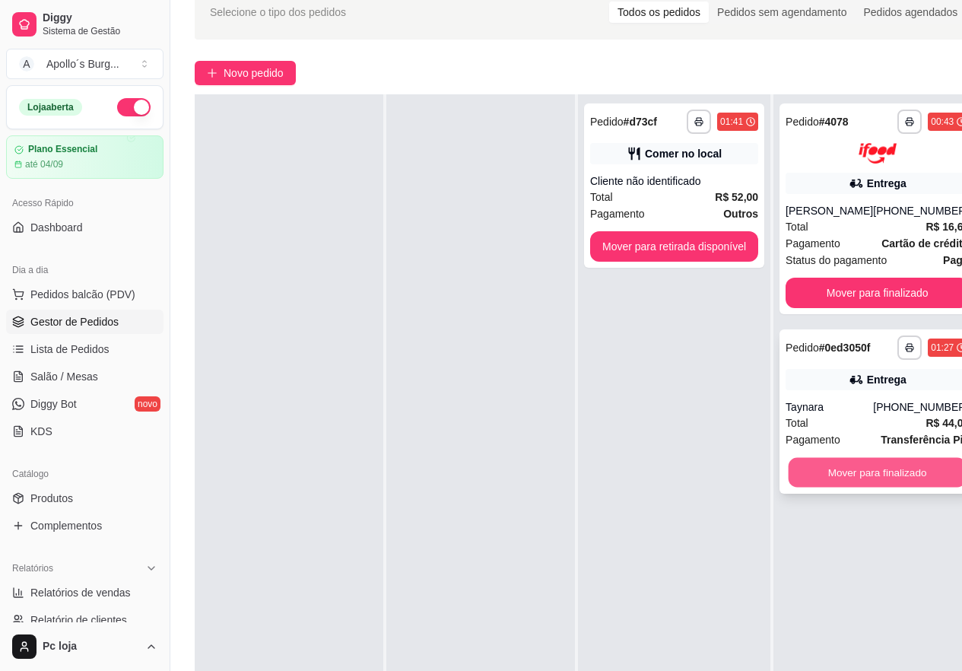
click at [889, 469] on button "Mover para finalizado" at bounding box center [878, 472] width 178 height 30
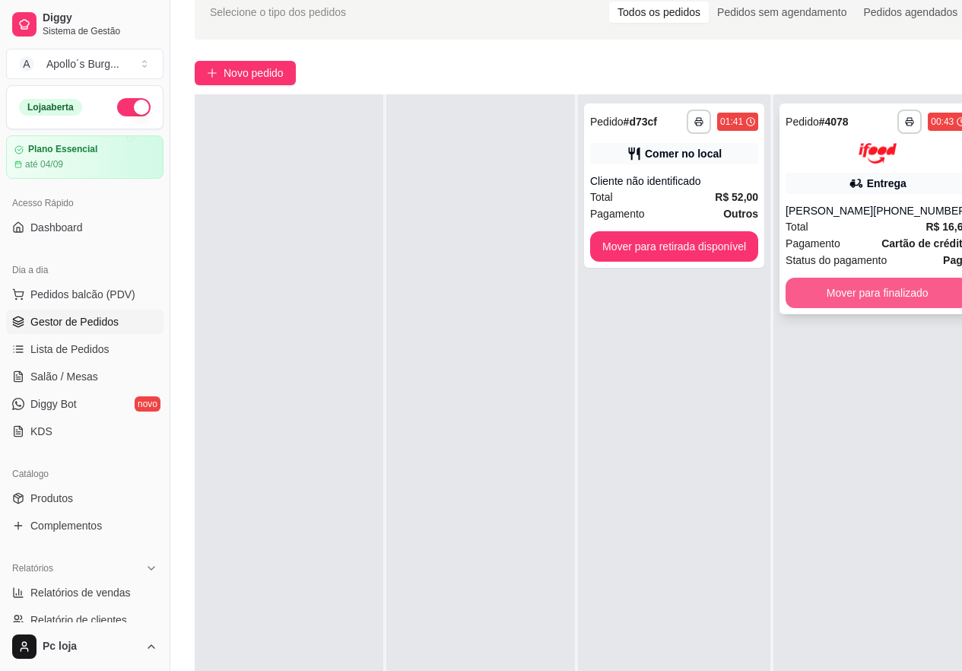
click at [881, 297] on button "Mover para finalizado" at bounding box center [877, 293] width 183 height 30
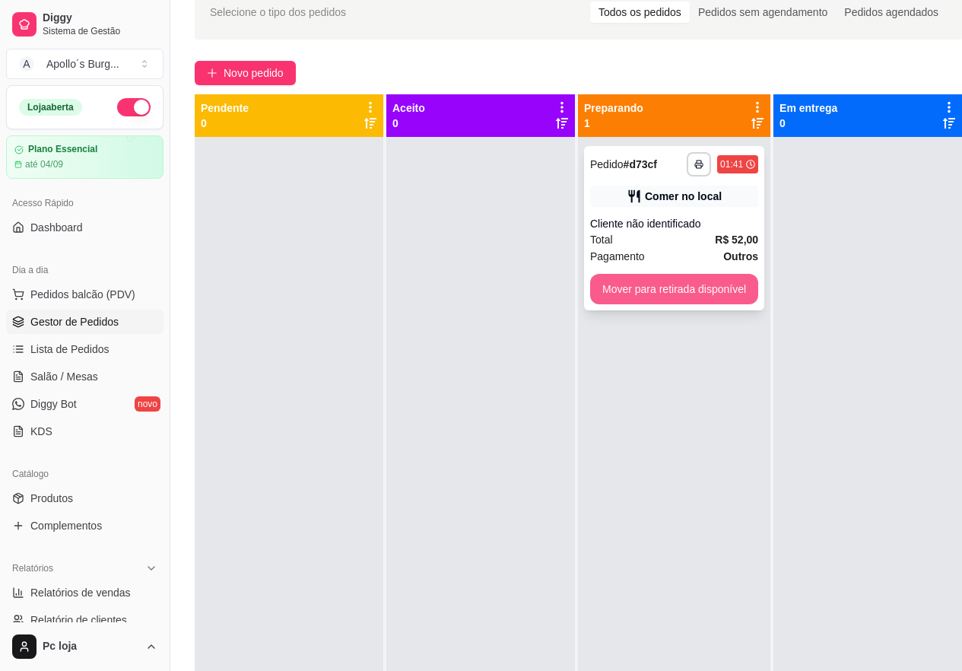
click at [704, 296] on button "Mover para retirada disponível" at bounding box center [674, 289] width 168 height 30
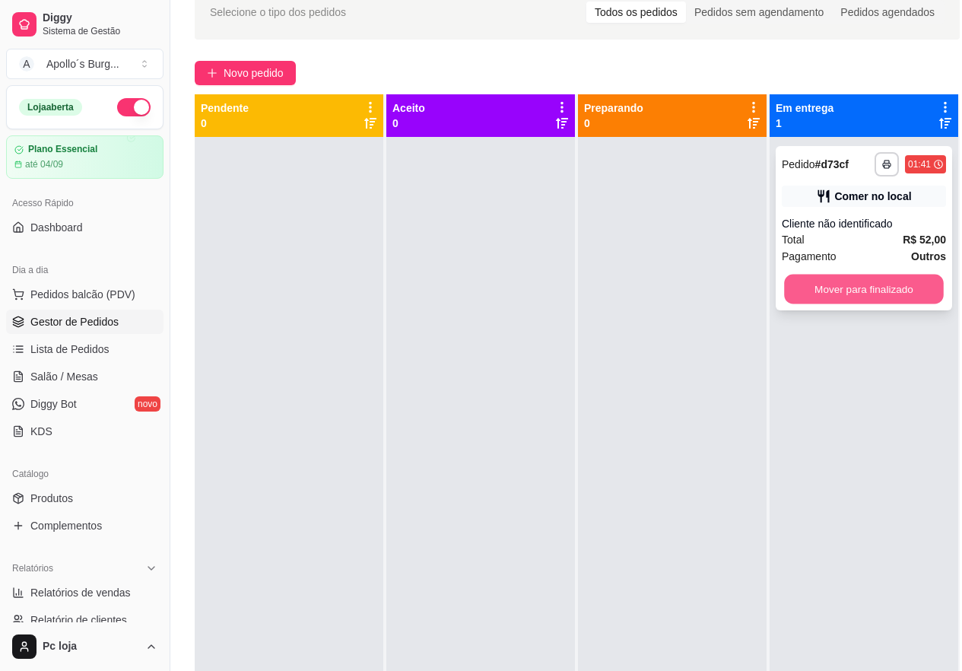
click at [835, 281] on button "Mover para finalizado" at bounding box center [864, 290] width 160 height 30
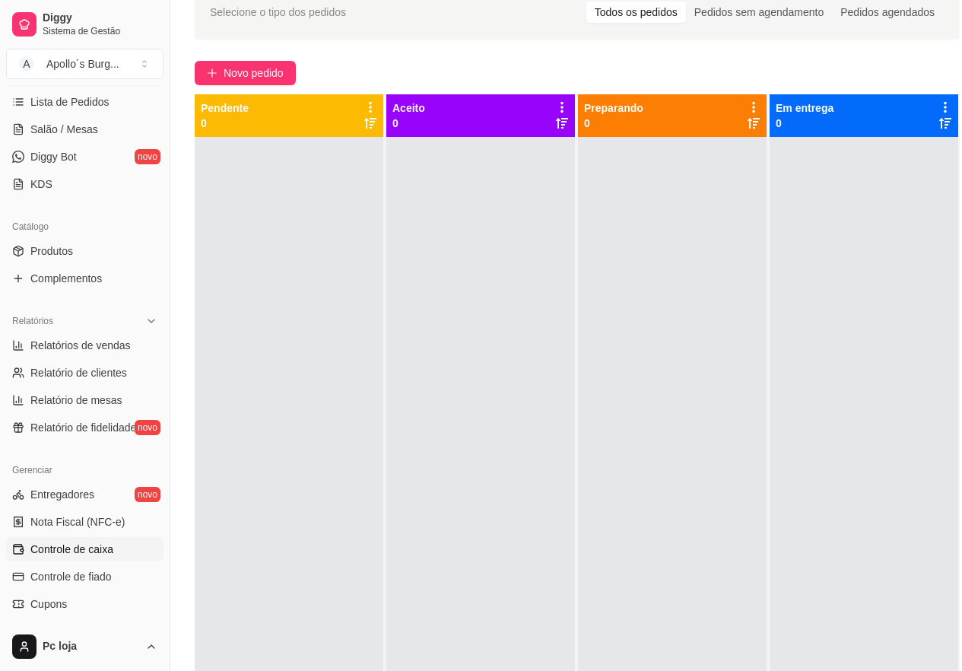
scroll to position [304, 0]
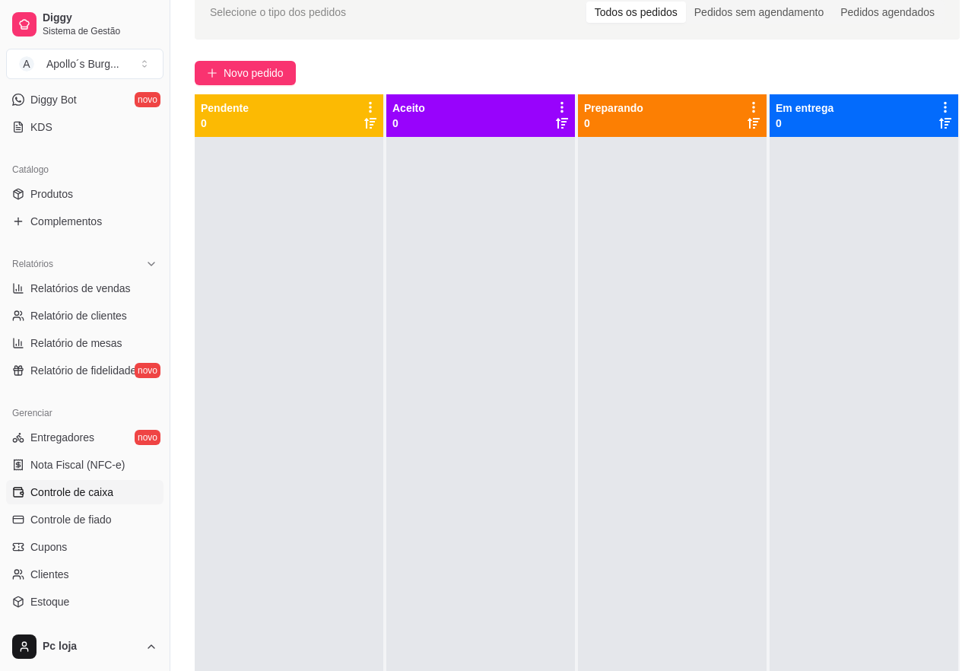
click at [76, 492] on span "Controle de caixa" at bounding box center [71, 492] width 83 height 15
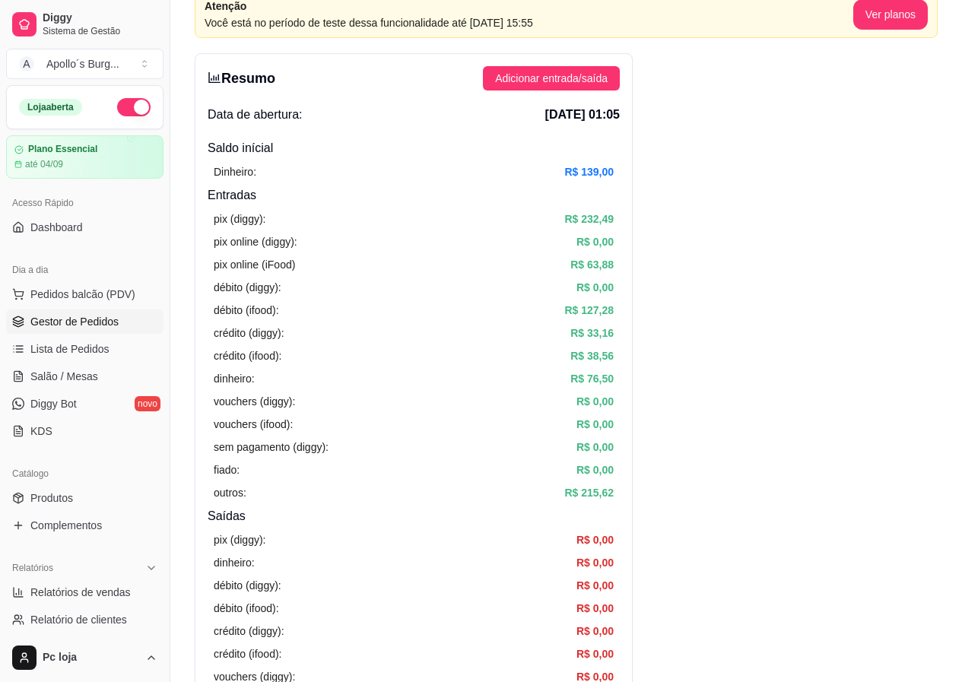
click at [93, 321] on span "Gestor de Pedidos" at bounding box center [74, 321] width 88 height 15
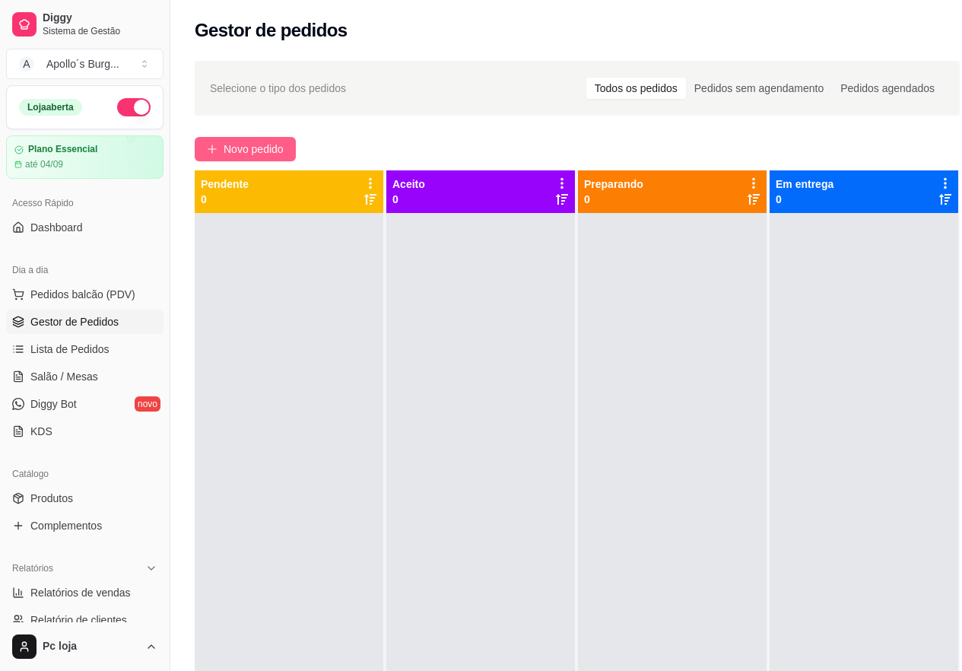
click at [270, 153] on span "Novo pedido" at bounding box center [254, 149] width 60 height 17
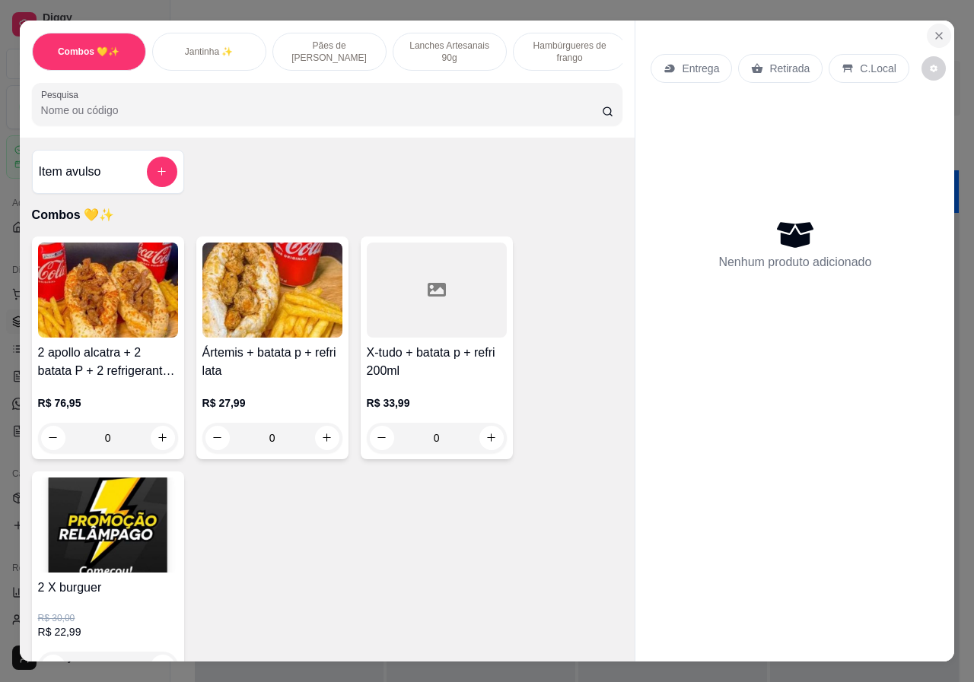
click at [933, 30] on icon "Close" at bounding box center [939, 36] width 12 height 12
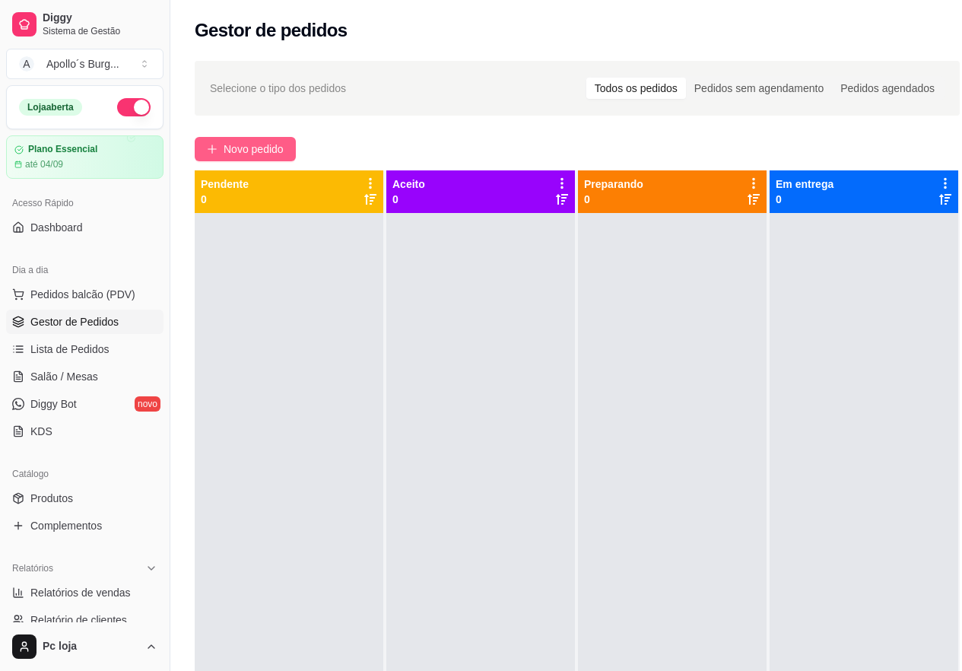
click at [216, 147] on icon "plus" at bounding box center [212, 149] width 11 height 11
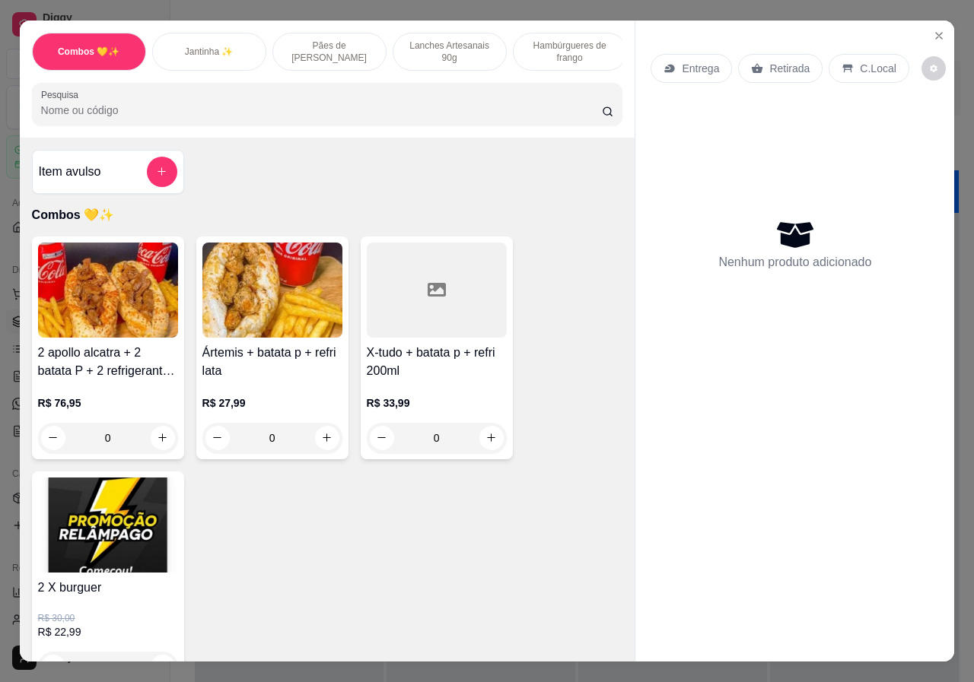
click at [471, 50] on p "Lanches Artesanais 90g" at bounding box center [449, 52] width 88 height 24
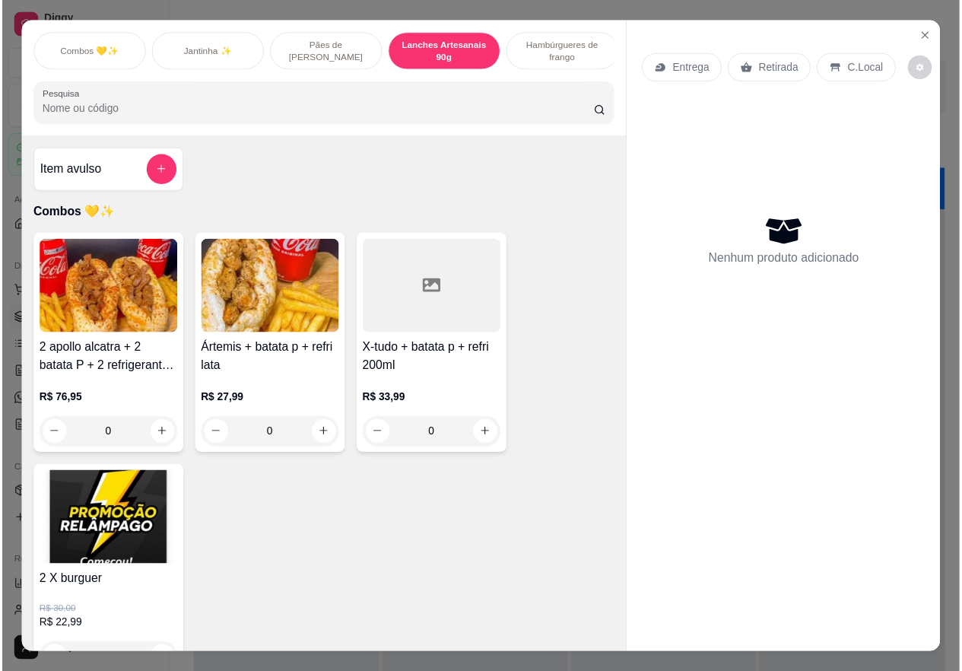
scroll to position [34, 0]
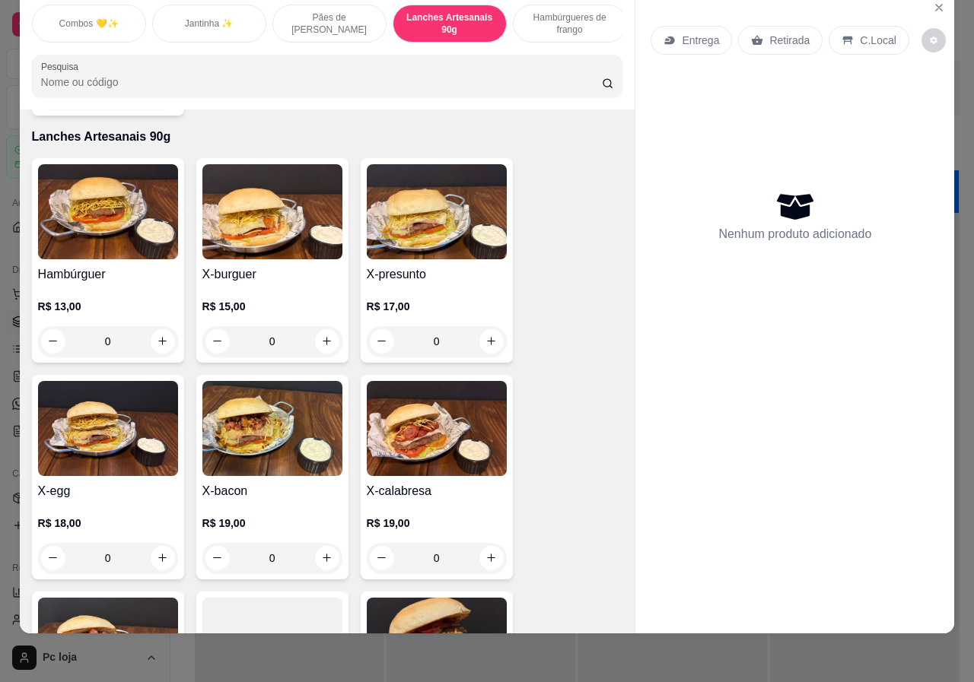
click at [120, 299] on p "R$ 13,00" at bounding box center [108, 306] width 140 height 15
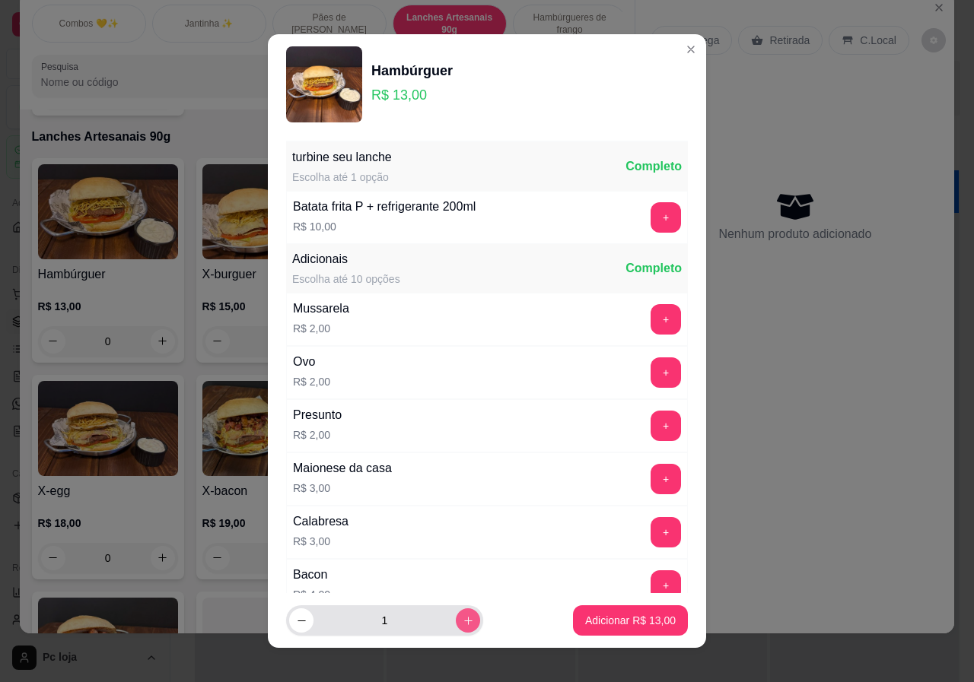
click at [456, 624] on button "increase-product-quantity" at bounding box center [468, 620] width 24 height 24
type input "2"
click at [586, 620] on p "Adicionar R$ 26,00" at bounding box center [630, 620] width 88 height 14
type input "2"
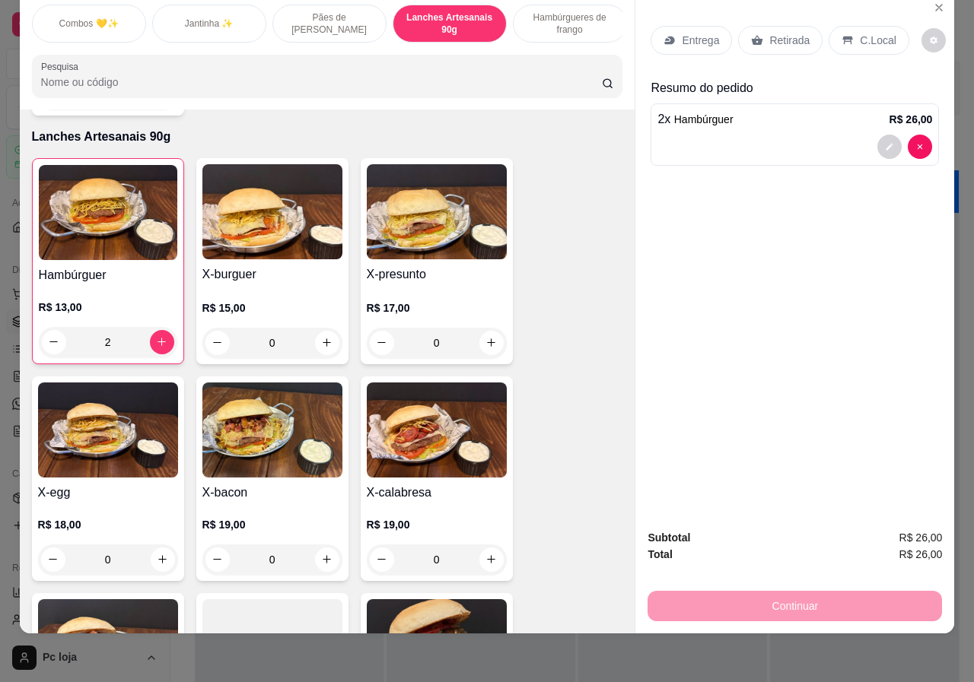
click at [701, 33] on p "Entrega" at bounding box center [700, 40] width 37 height 15
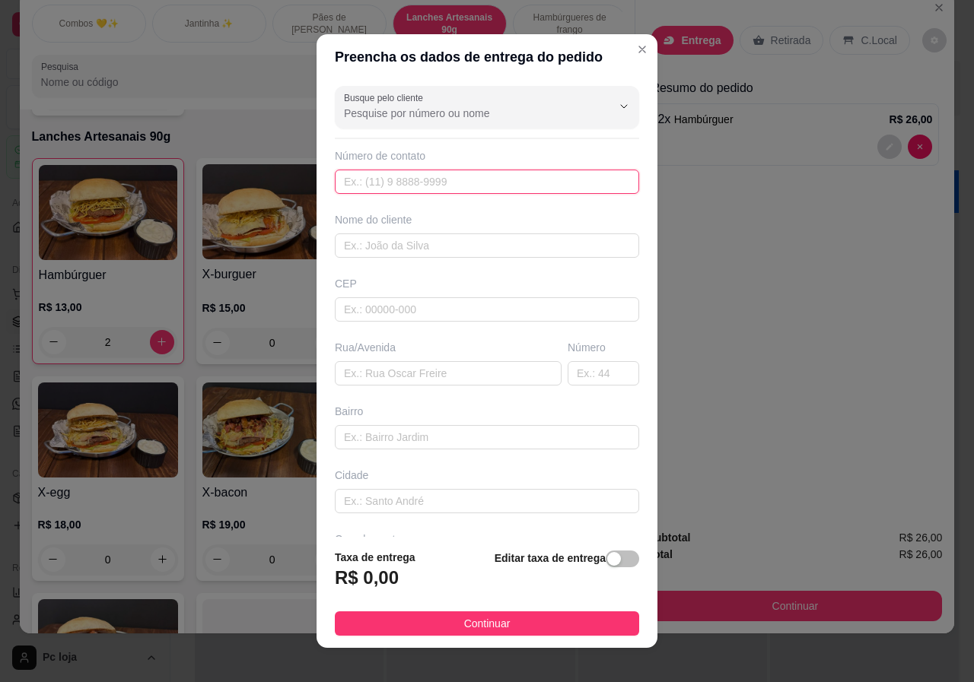
click at [430, 185] on input "text" at bounding box center [487, 182] width 304 height 24
click at [430, 184] on input "text" at bounding box center [487, 182] width 304 height 24
drag, startPoint x: 459, startPoint y: 160, endPoint x: 427, endPoint y: 183, distance: 39.3
click at [427, 183] on input "32" at bounding box center [487, 182] width 304 height 24
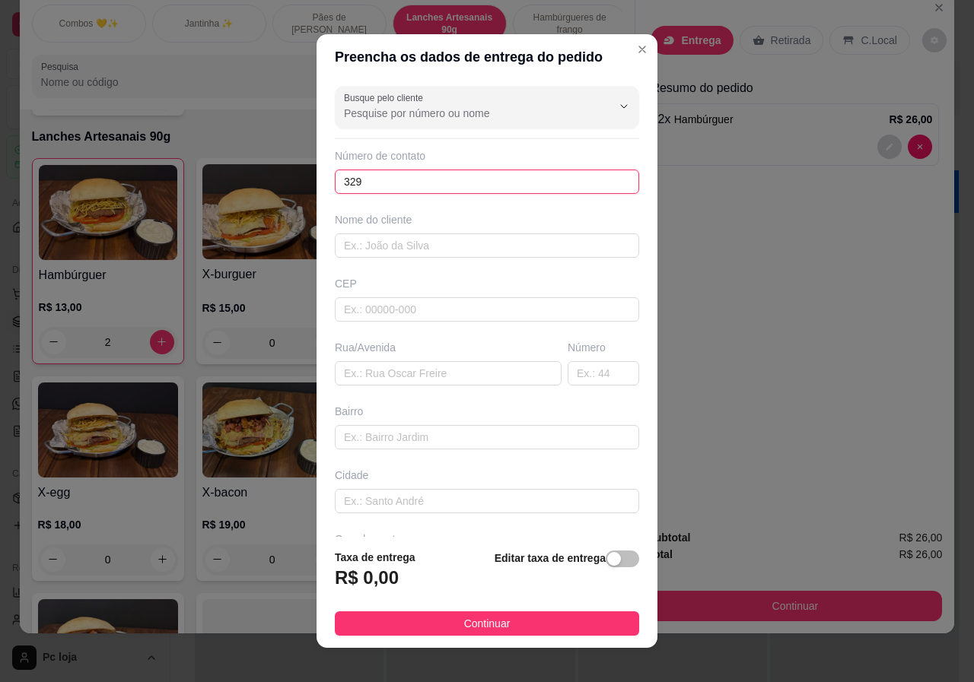
paste input "[PHONE_NUMBER]"
type input "[PHONE_NUMBER]"
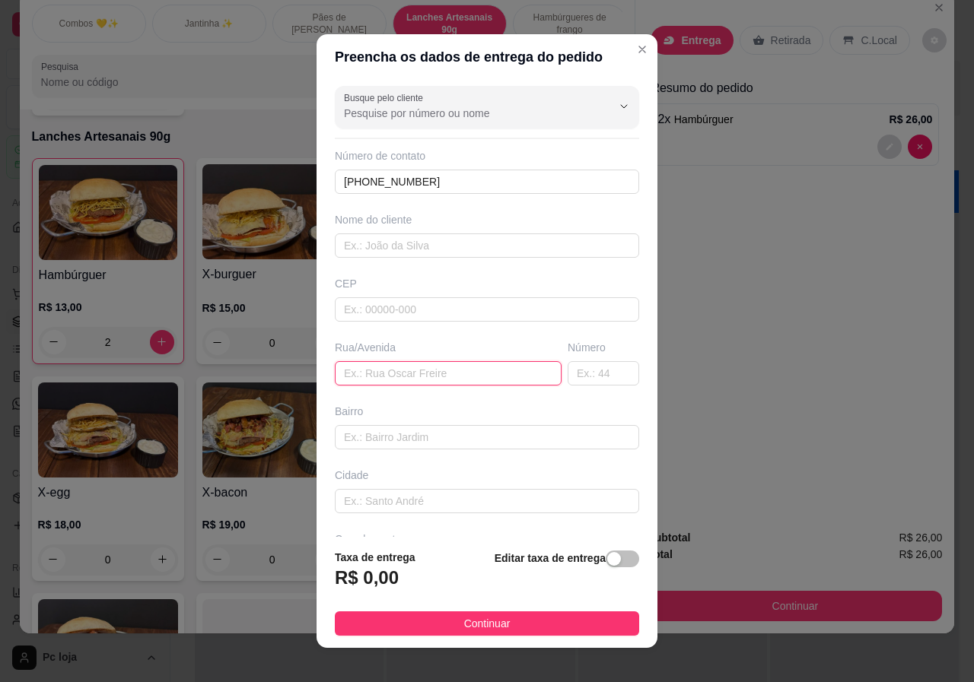
click at [379, 372] on input "text" at bounding box center [448, 373] width 227 height 24
type input "rua amazona"
click at [568, 376] on input "text" at bounding box center [602, 373] width 71 height 24
type input "1133"
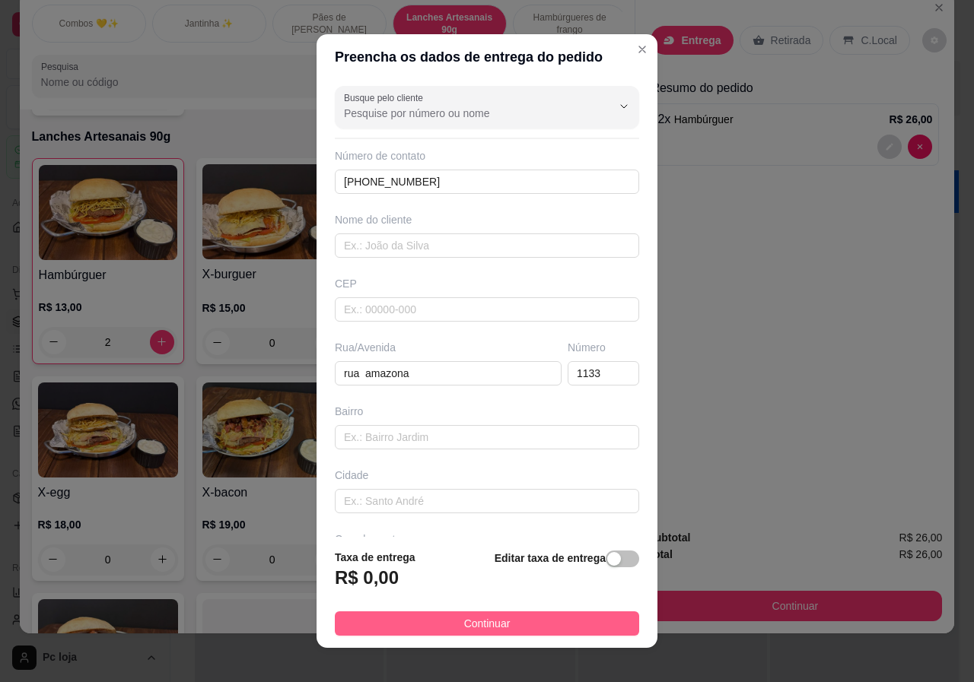
click at [489, 628] on span "Continuar" at bounding box center [487, 623] width 46 height 17
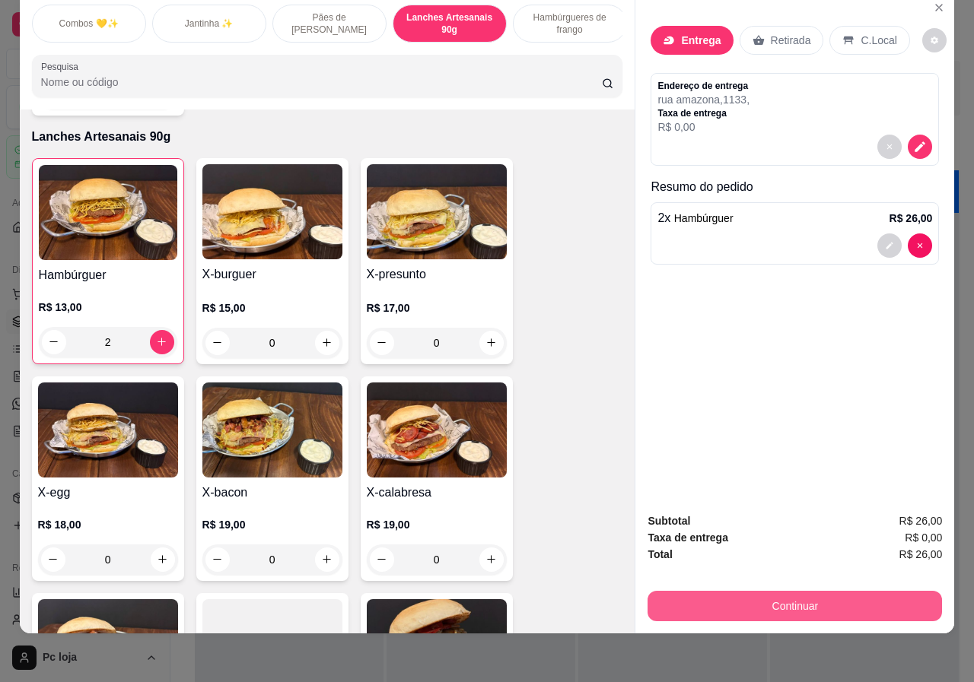
click at [823, 591] on button "Continuar" at bounding box center [794, 606] width 294 height 30
click at [778, 33] on p "Retirada" at bounding box center [791, 40] width 40 height 15
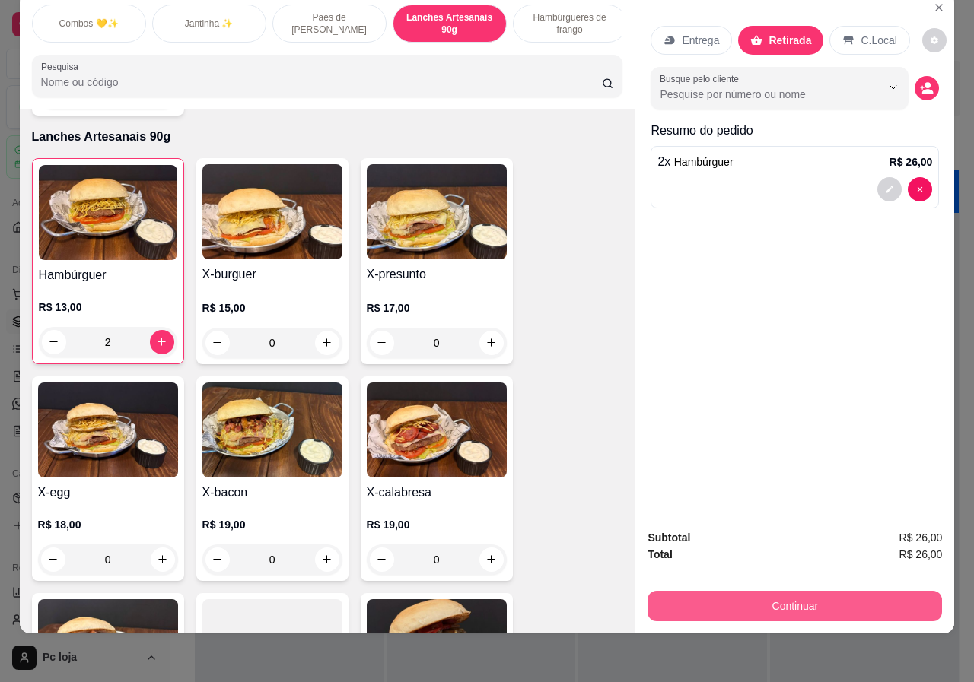
click at [805, 600] on button "Continuar" at bounding box center [794, 606] width 294 height 30
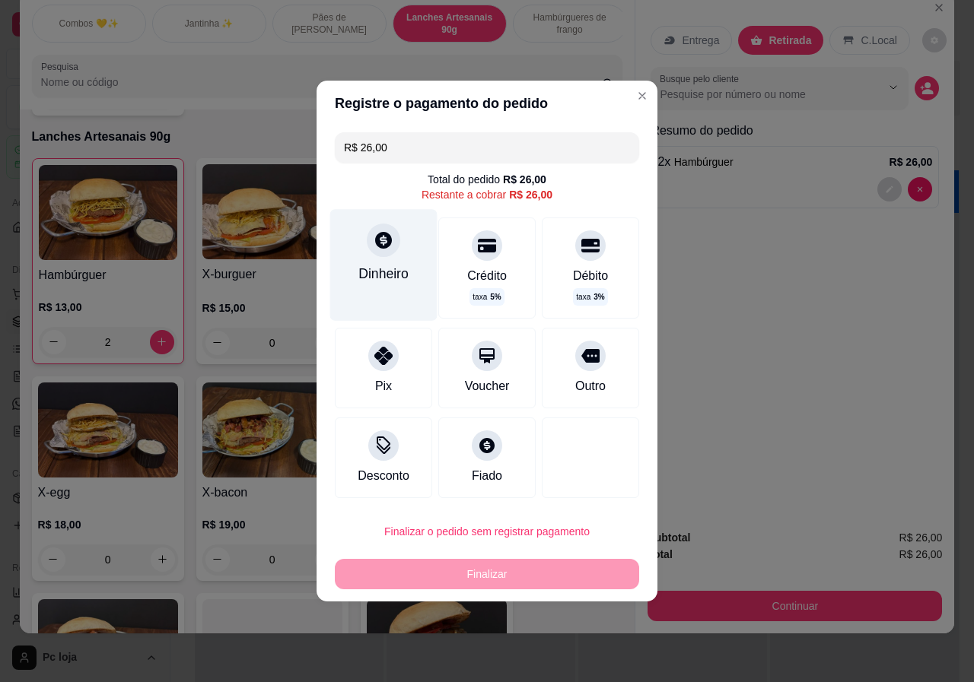
click at [382, 269] on div "Dinheiro" at bounding box center [383, 274] width 50 height 20
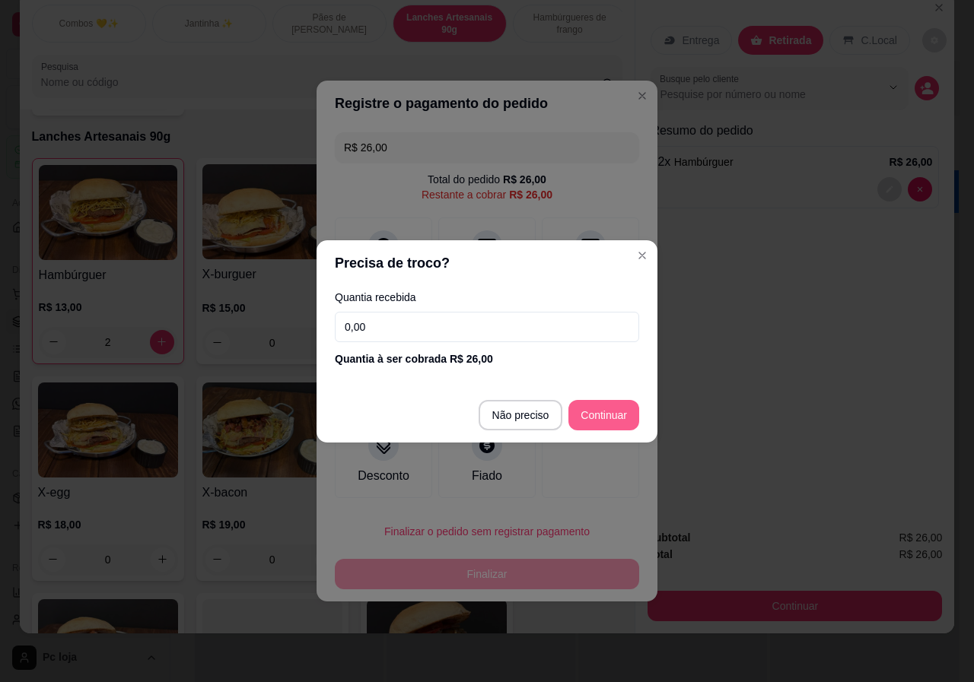
type input "R$ 0,00"
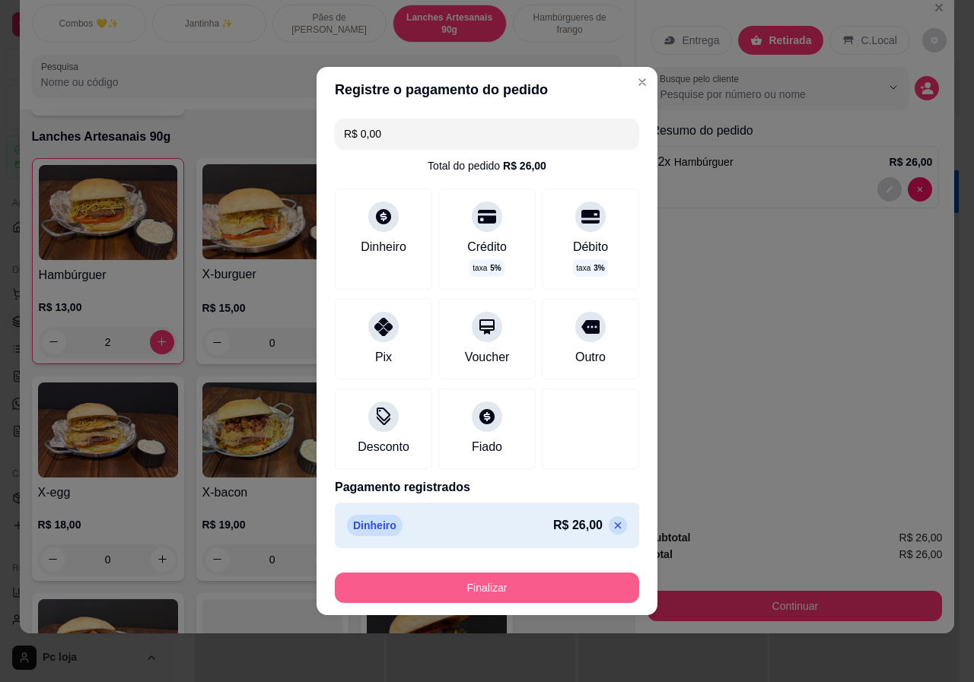
click at [552, 593] on button "Finalizar" at bounding box center [487, 588] width 304 height 30
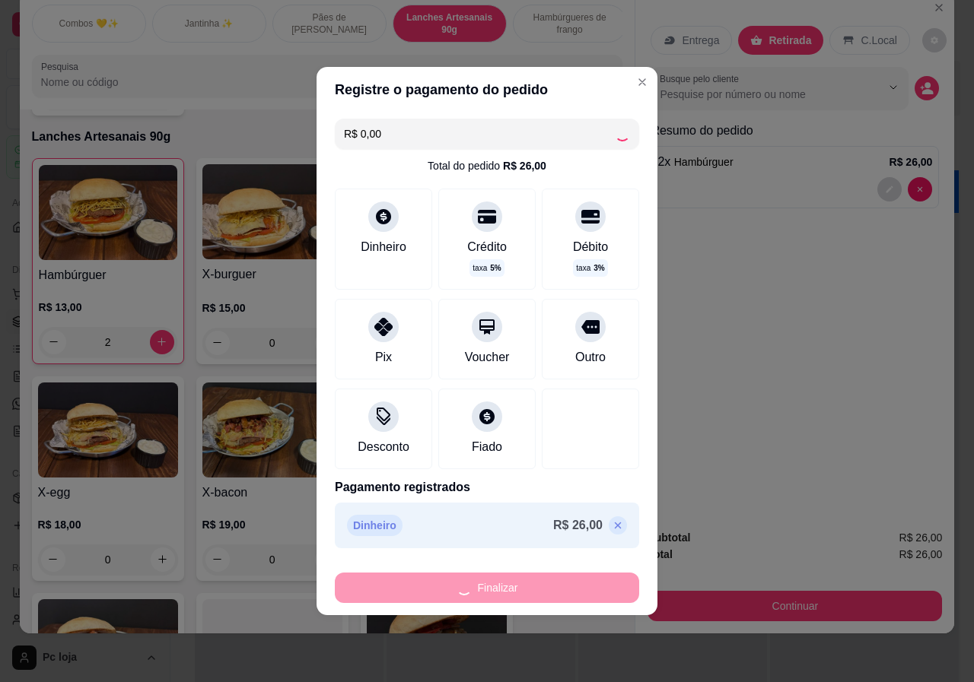
type input "0"
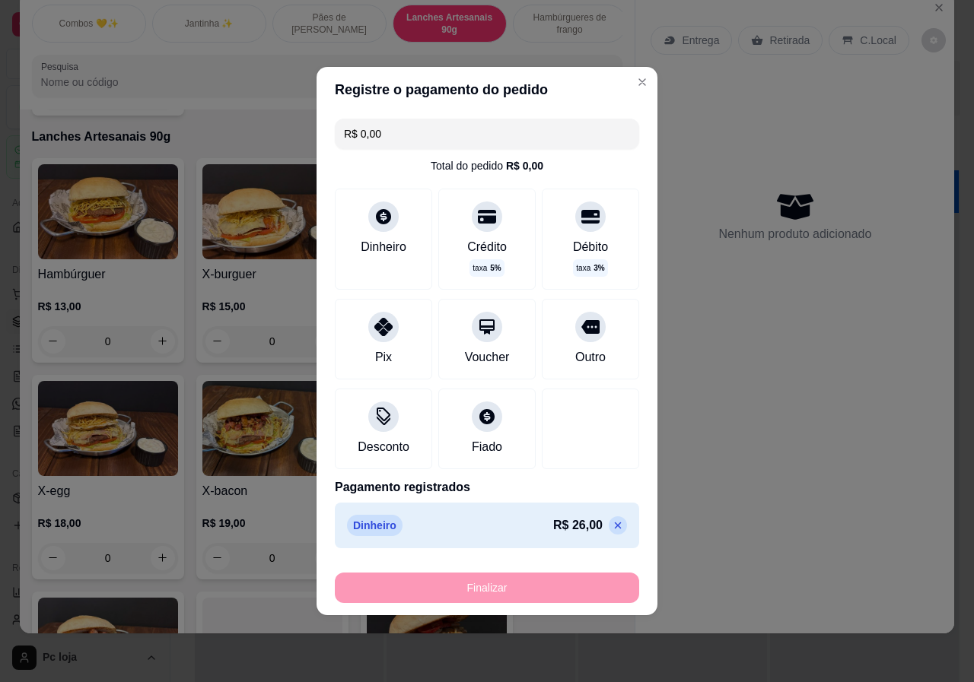
type input "-R$ 26,00"
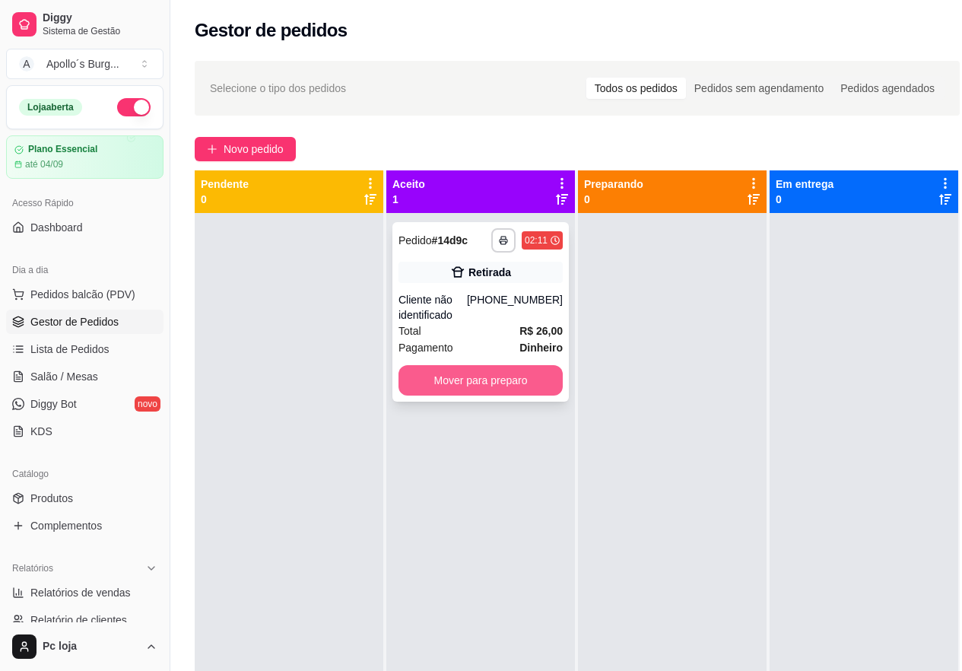
click at [502, 377] on button "Mover para preparo" at bounding box center [481, 380] width 164 height 30
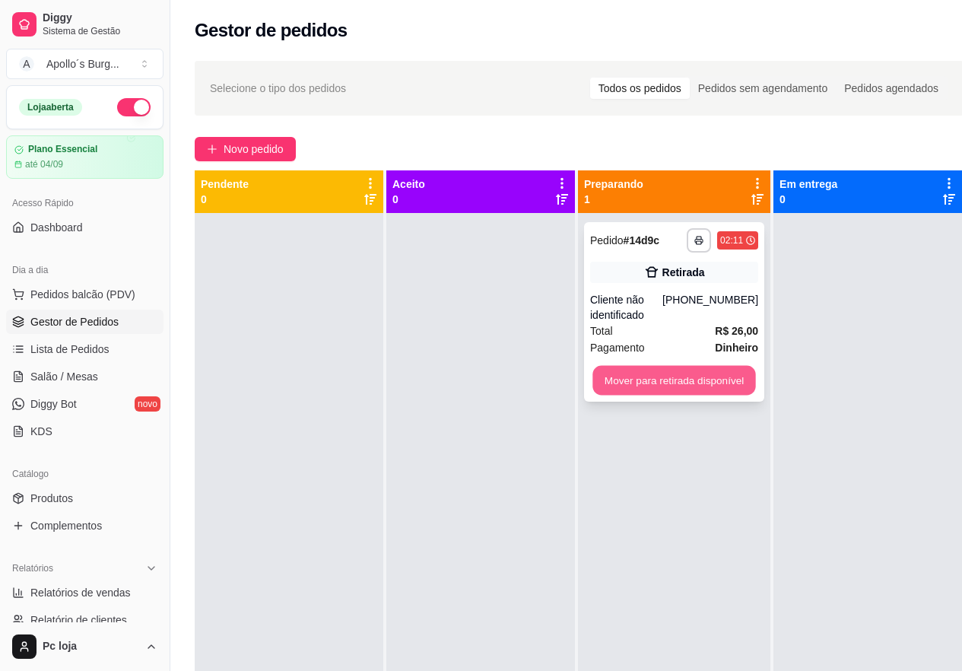
click at [654, 382] on button "Mover para retirada disponível" at bounding box center [674, 381] width 163 height 30
click at [728, 393] on button "Mover para retirada disponível" at bounding box center [674, 381] width 163 height 30
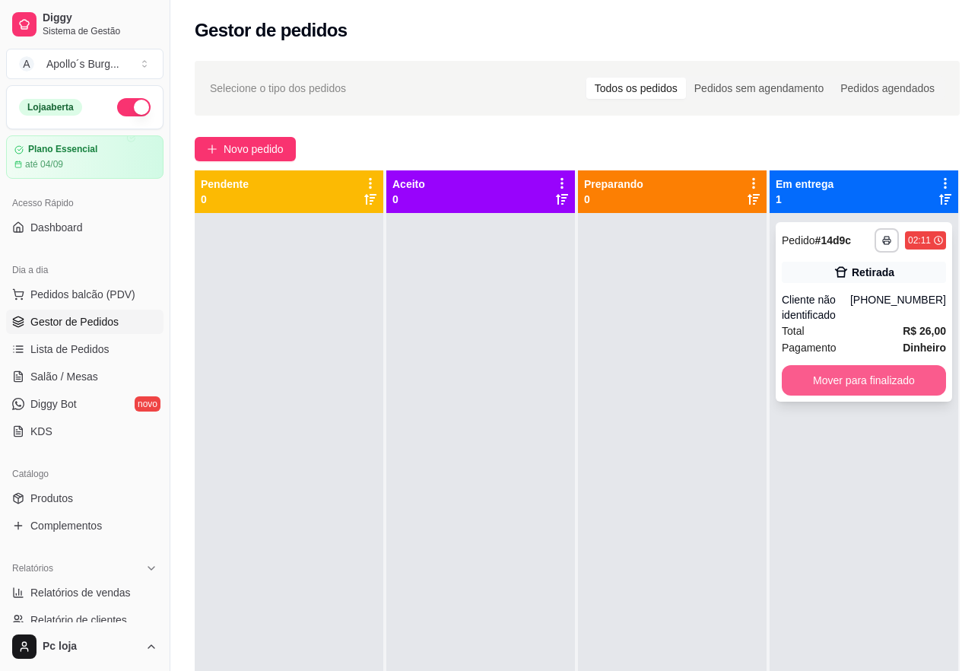
click at [876, 374] on button "Mover para finalizado" at bounding box center [864, 380] width 164 height 30
click at [876, 374] on button "Mover para finalizado" at bounding box center [864, 381] width 160 height 30
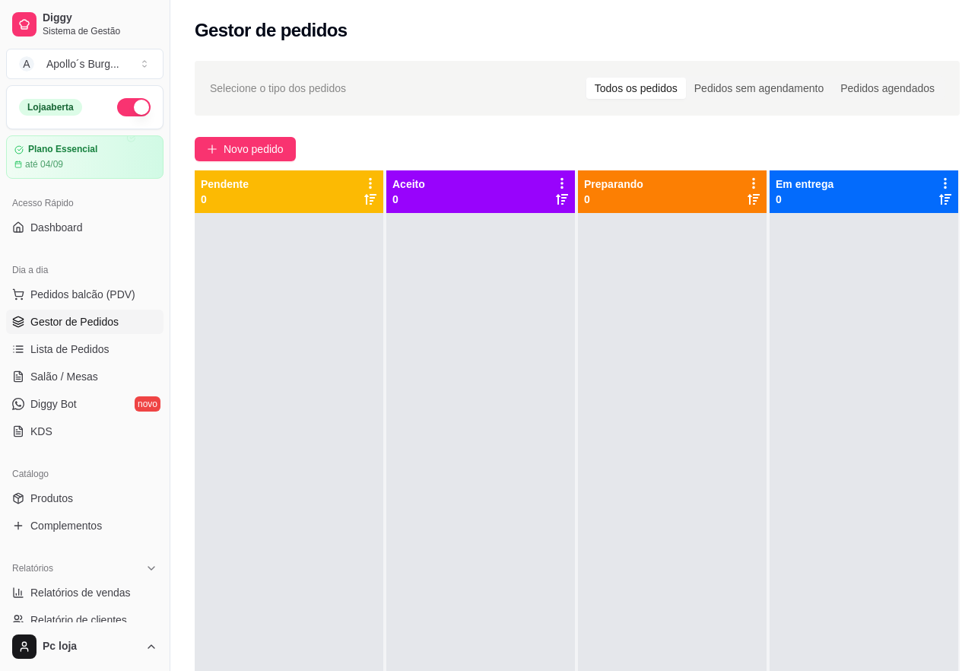
click at [876, 374] on div at bounding box center [864, 548] width 189 height 671
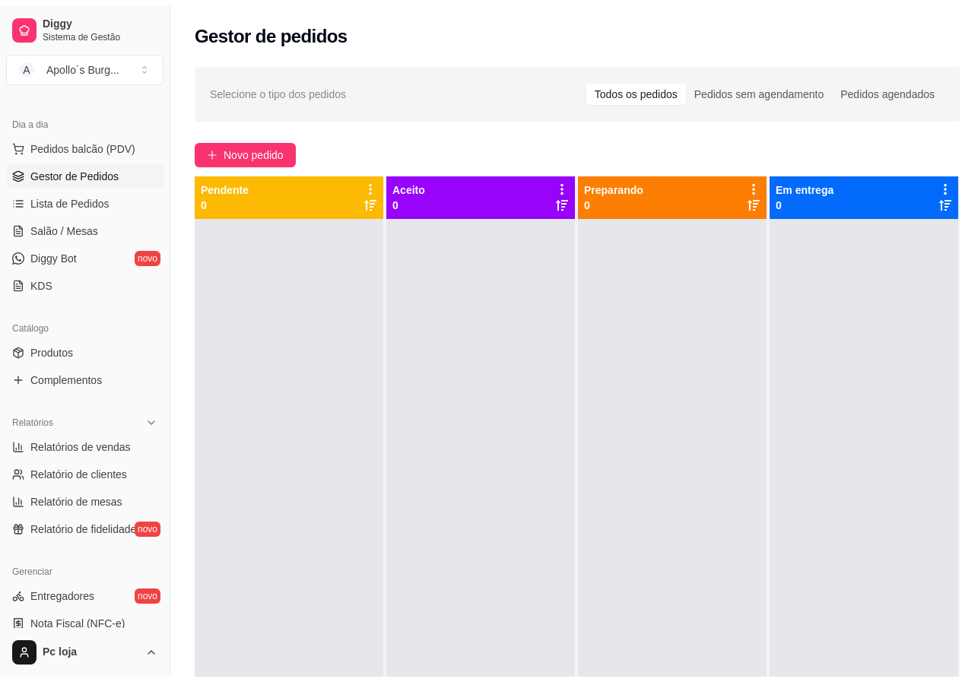
scroll to position [228, 0]
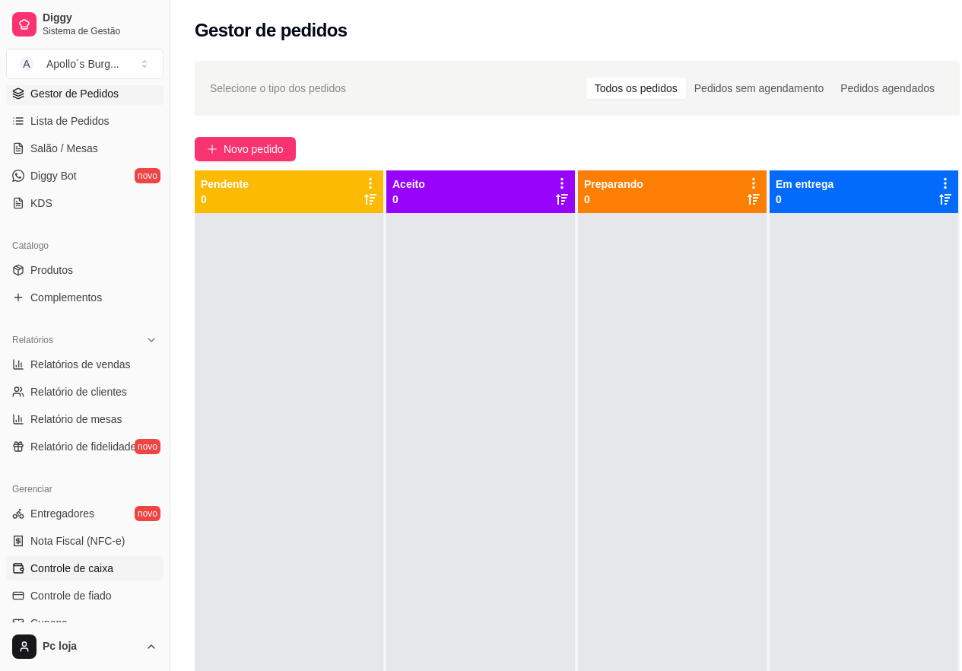
click at [99, 564] on span "Controle de caixa" at bounding box center [71, 568] width 83 height 15
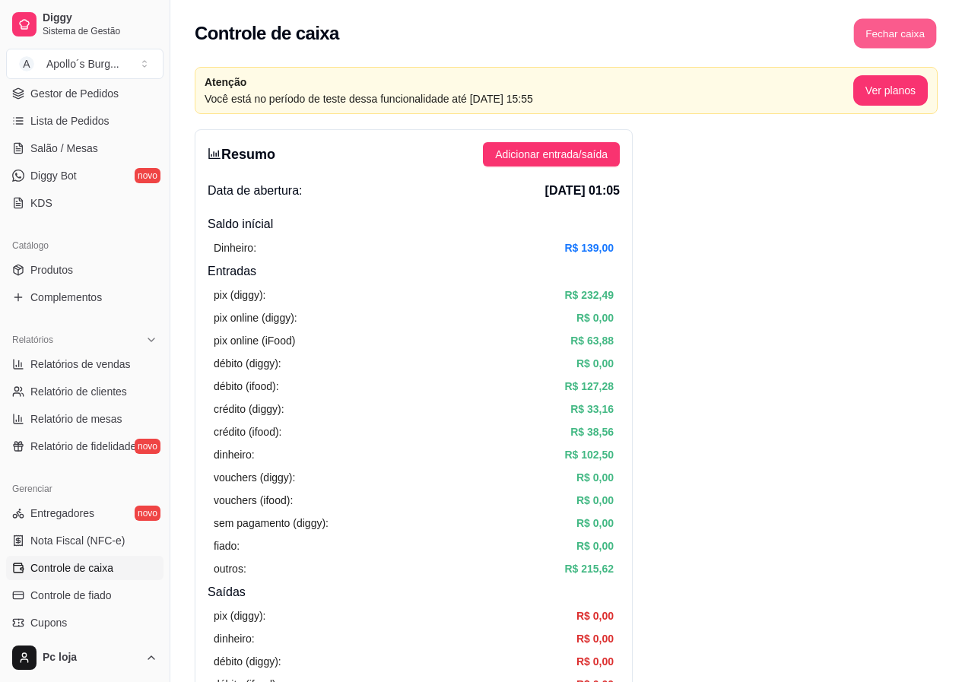
click at [913, 33] on button "Fechar caixa" at bounding box center [895, 34] width 83 height 30
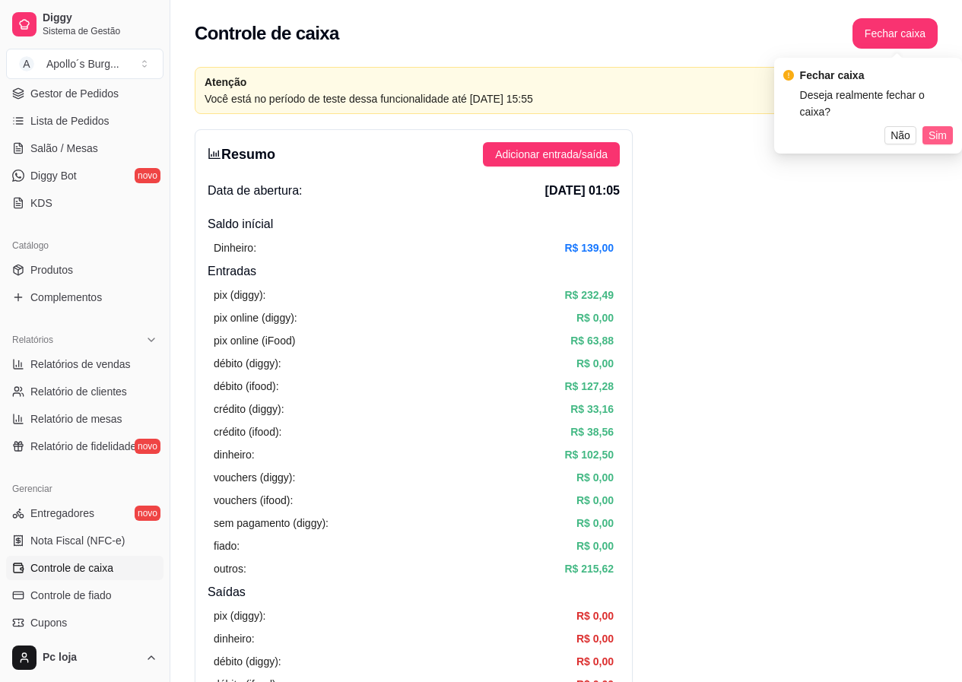
click at [937, 127] on span "Sim" at bounding box center [938, 135] width 18 height 17
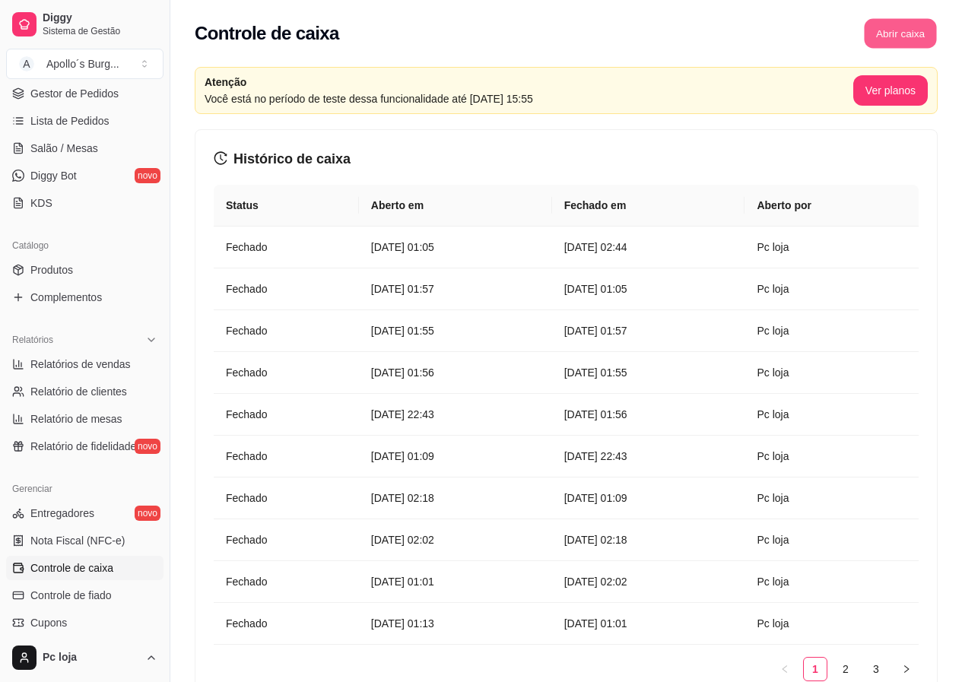
click at [913, 34] on button "Abrir caixa" at bounding box center [900, 34] width 72 height 30
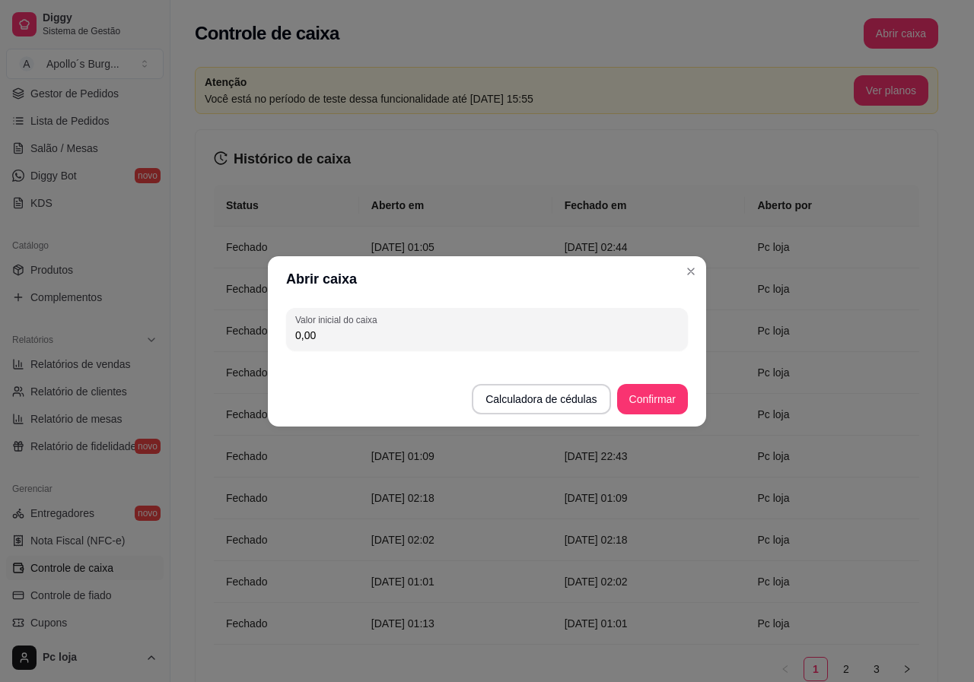
click at [579, 352] on div "Valor inicial do caixa 0,00" at bounding box center [487, 329] width 438 height 55
click at [577, 352] on div "Valor inicial do caixa 0,00" at bounding box center [487, 329] width 438 height 55
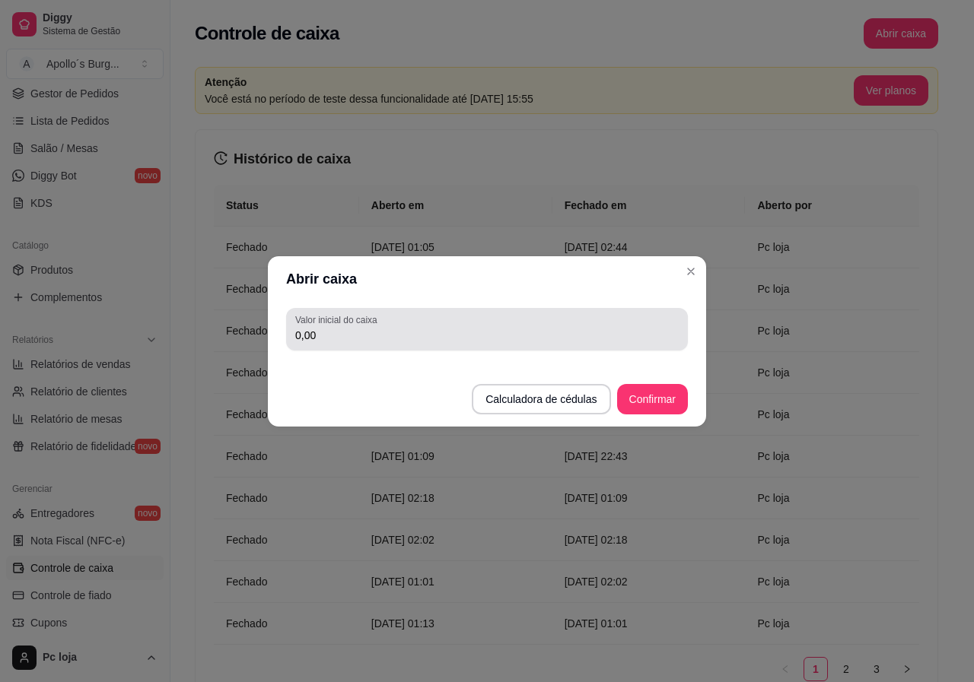
click at [583, 342] on input "0,00" at bounding box center [486, 335] width 383 height 15
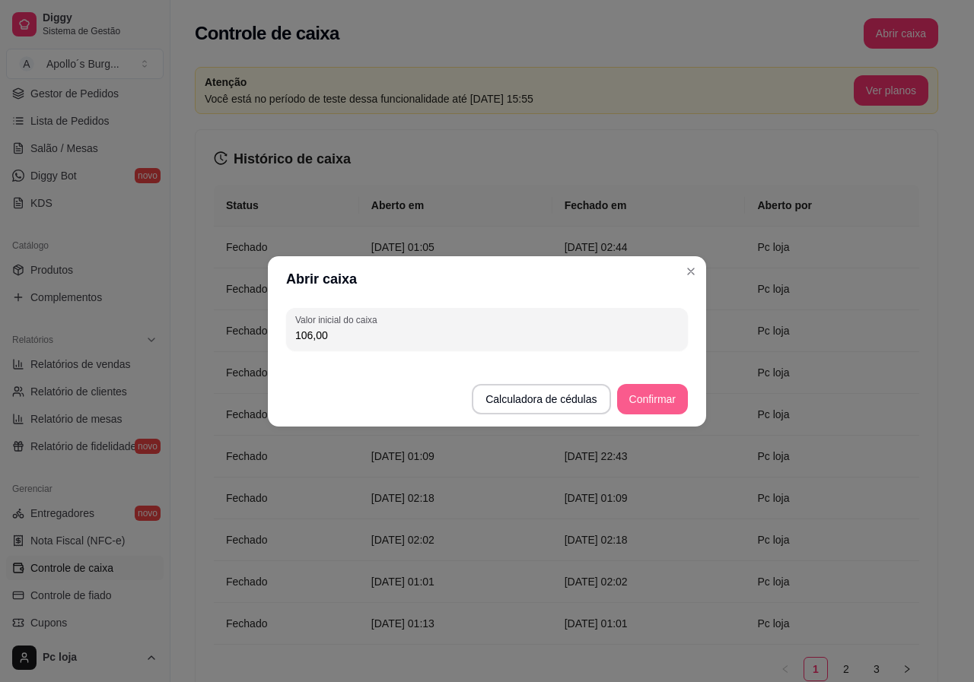
type input "106,00"
click at [661, 392] on button "Confirmar" at bounding box center [652, 399] width 69 height 30
